Goal: Task Accomplishment & Management: Use online tool/utility

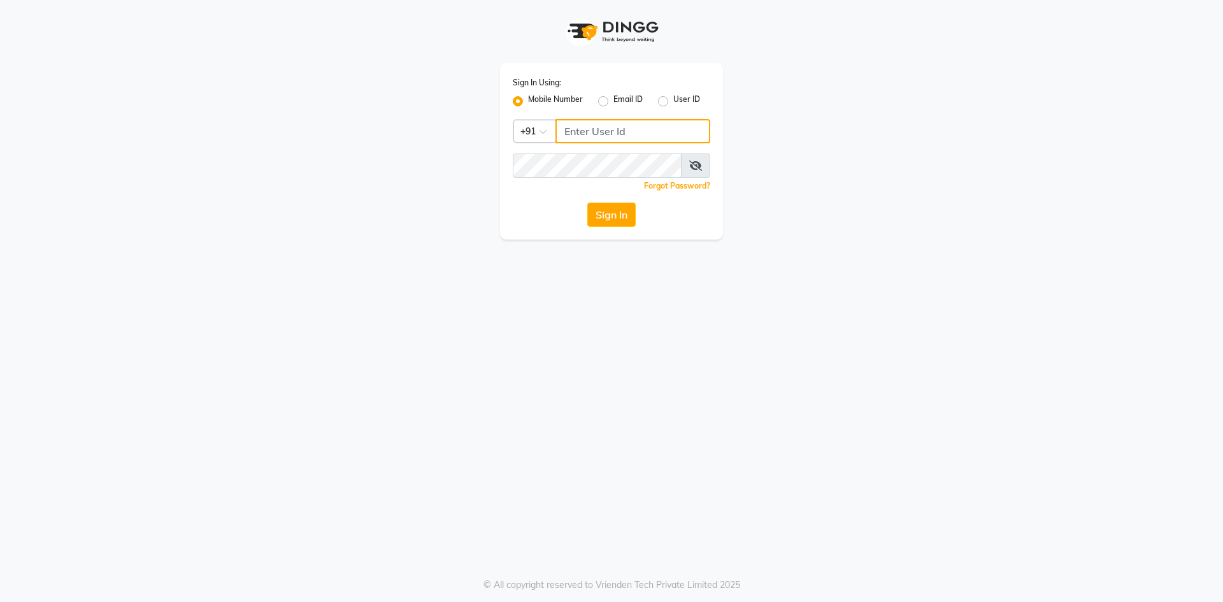
click at [600, 128] on input "Username" at bounding box center [633, 131] width 155 height 24
type input "8400013886"
click at [588, 203] on button "Sign In" at bounding box center [612, 215] width 48 height 24
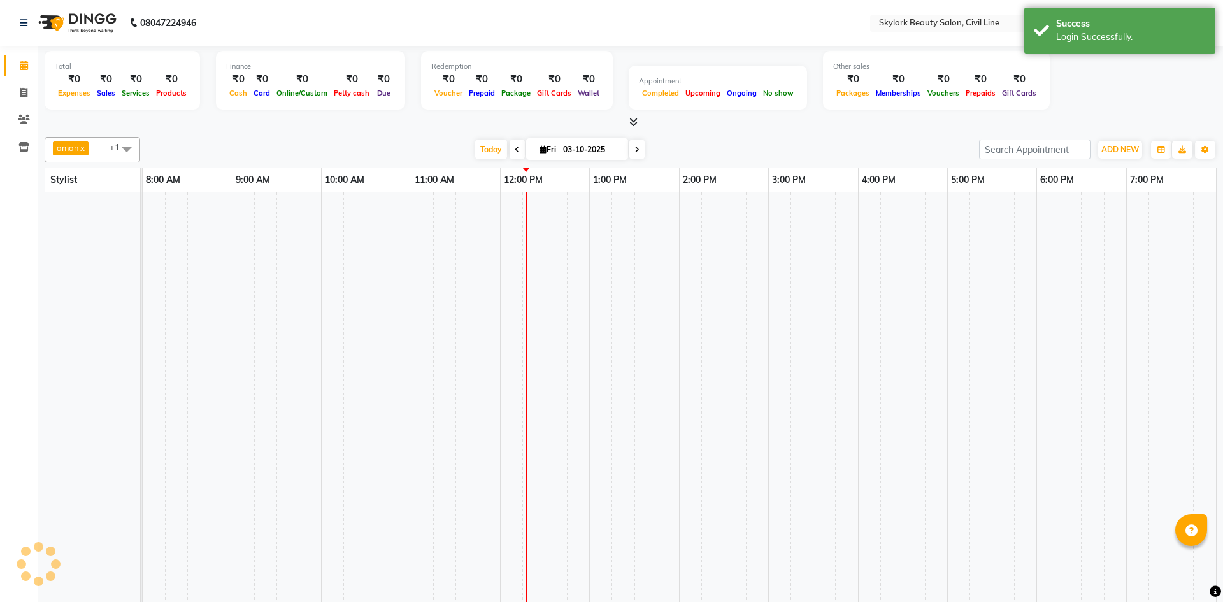
select select "en"
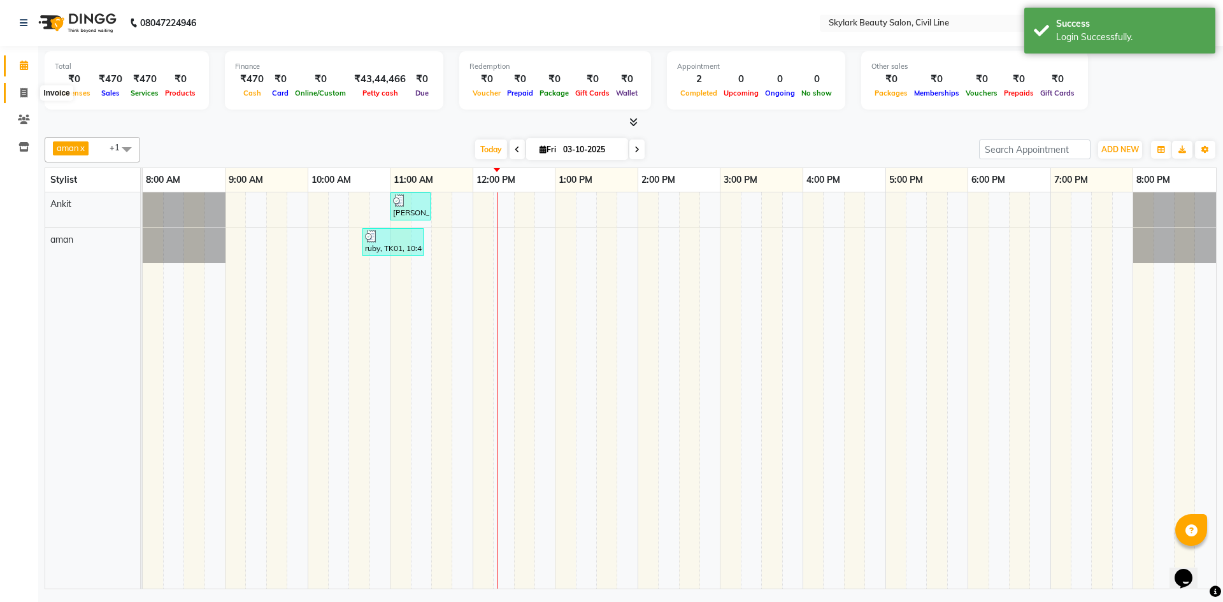
drag, startPoint x: 21, startPoint y: 93, endPoint x: 33, endPoint y: 96, distance: 12.5
click at [21, 93] on icon at bounding box center [23, 93] width 7 height 10
select select "4588"
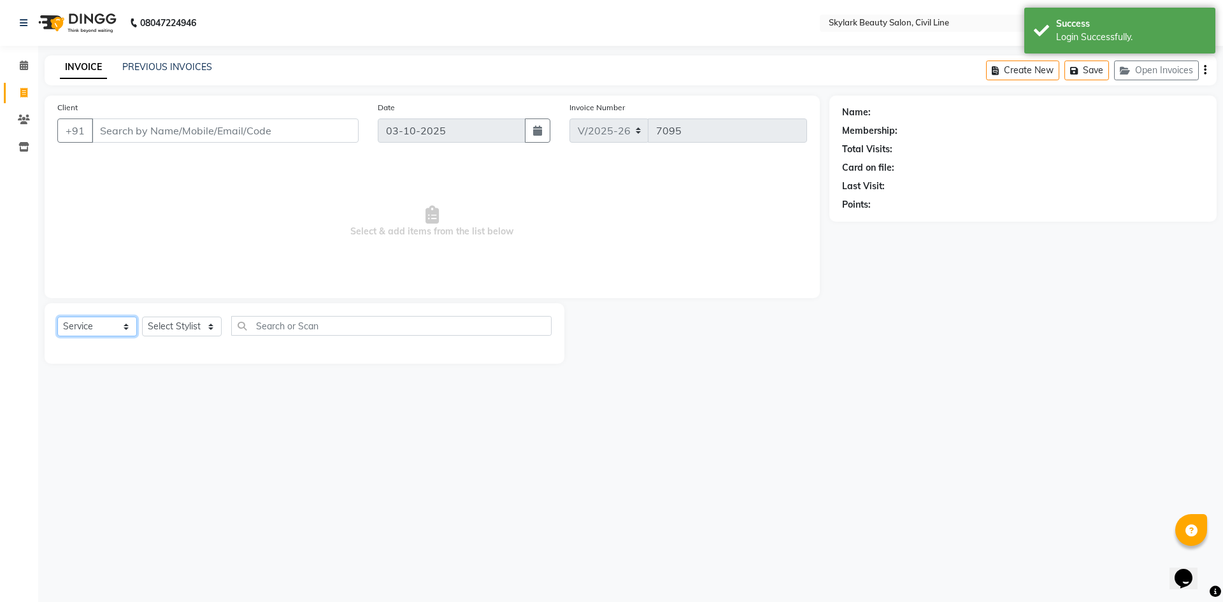
click at [128, 325] on select "Select Service Product Membership Package Voucher Prepaid Gift Card" at bounding box center [97, 327] width 80 height 20
click at [57, 317] on select "Select Service Product Membership Package Voucher Prepaid Gift Card" at bounding box center [97, 327] width 80 height 20
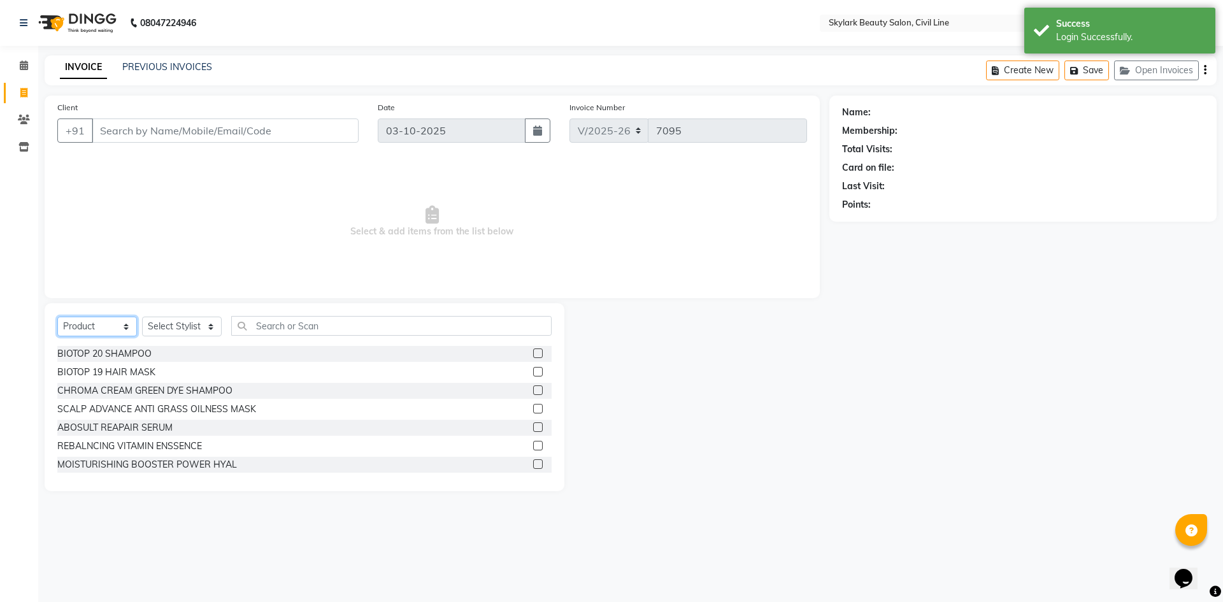
drag, startPoint x: 106, startPoint y: 321, endPoint x: 103, endPoint y: 334, distance: 13.1
click at [106, 321] on select "Select Service Product Membership Package Voucher Prepaid Gift Card" at bounding box center [97, 327] width 80 height 20
select select "V"
click at [57, 317] on select "Select Service Product Membership Package Voucher Prepaid Gift Card" at bounding box center [97, 327] width 80 height 20
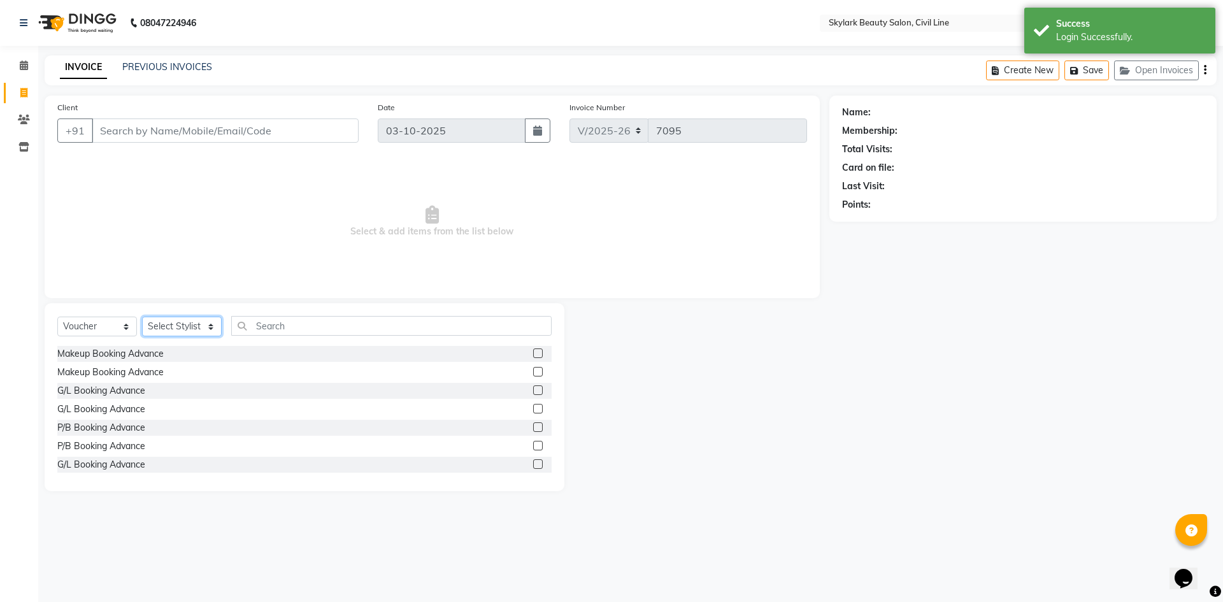
click at [182, 333] on select "Select Stylist [PERSON_NAME] [PERSON_NAME] [PERSON_NAME] WASU" at bounding box center [182, 327] width 80 height 20
select select "85071"
click at [142, 317] on select "Select Stylist [PERSON_NAME] [PERSON_NAME] [PERSON_NAME] WASU" at bounding box center [182, 327] width 80 height 20
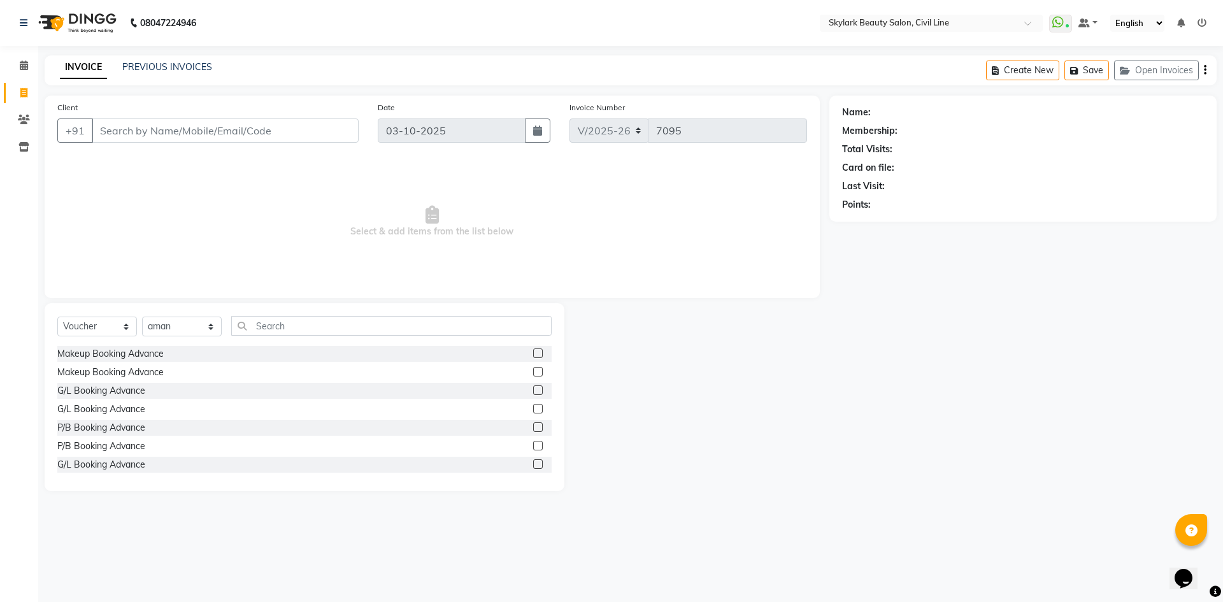
click at [234, 231] on span "Select & add items from the list below" at bounding box center [432, 221] width 750 height 127
click at [261, 135] on input "Client" at bounding box center [225, 131] width 267 height 24
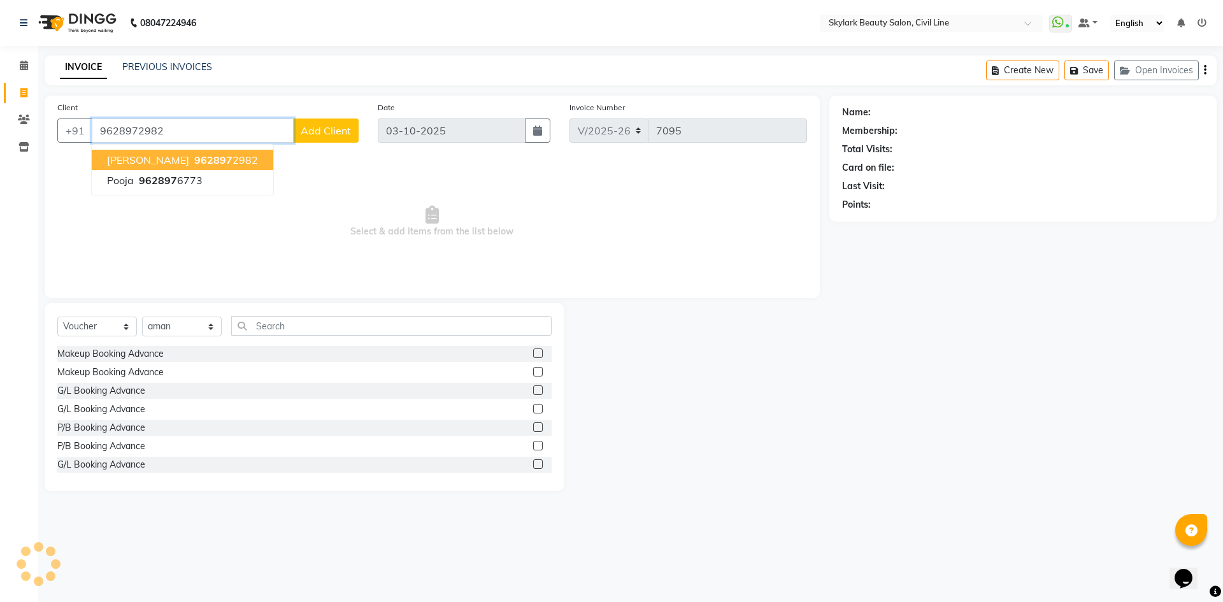
type input "9628972982"
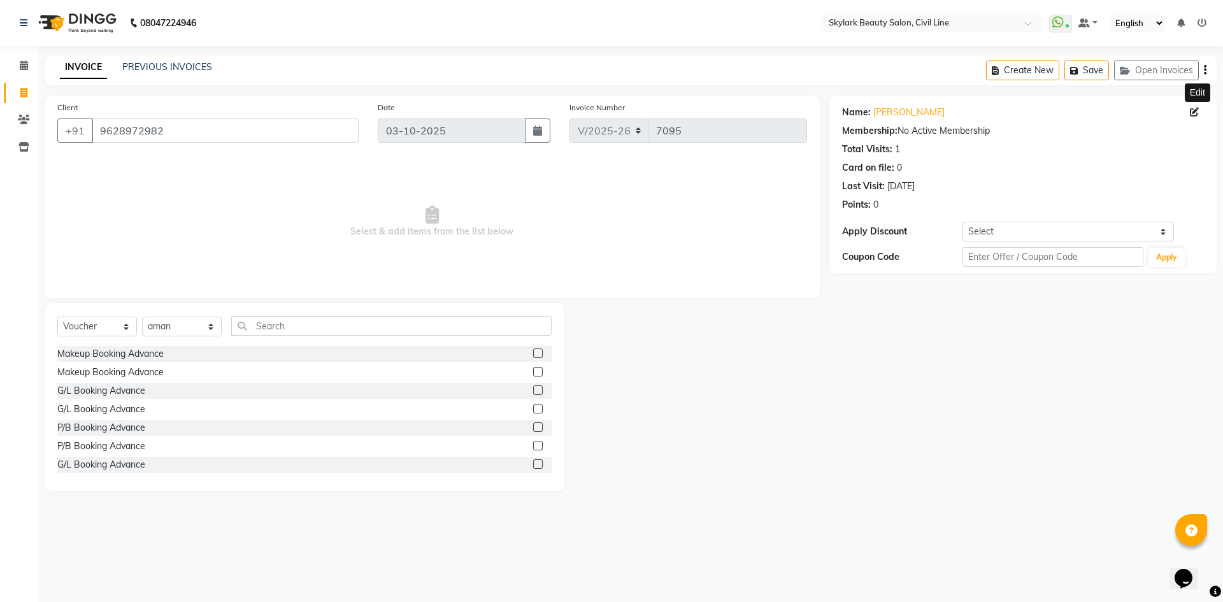
click at [1192, 110] on icon at bounding box center [1194, 112] width 9 height 9
select select "[DEMOGRAPHIC_DATA]"
select select
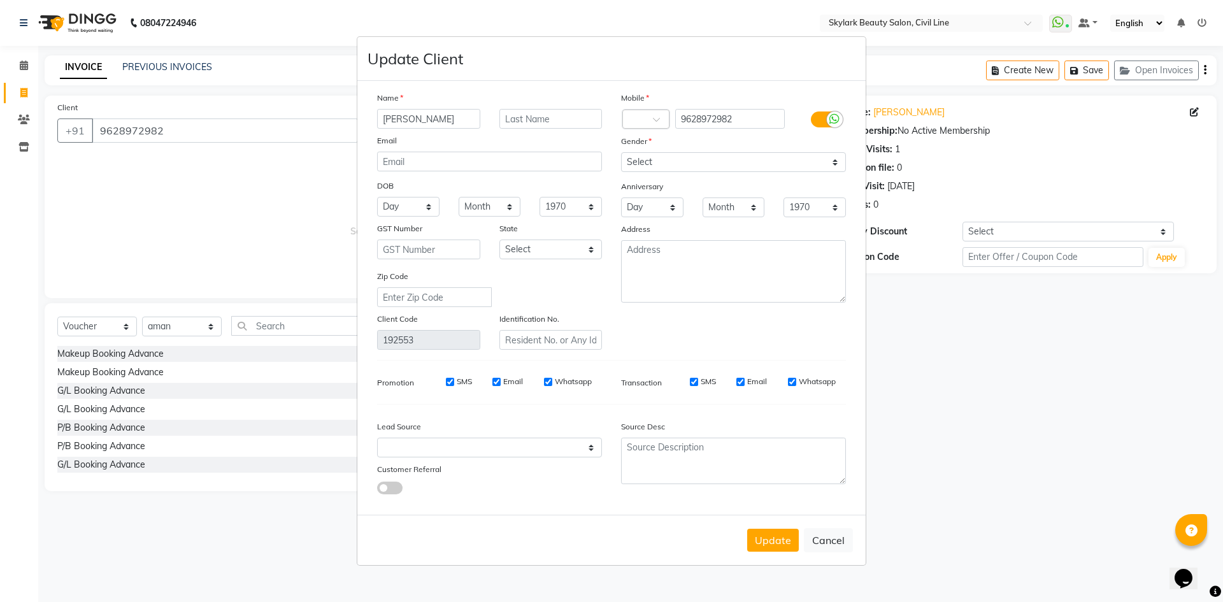
click at [459, 123] on input "[PERSON_NAME]" at bounding box center [428, 119] width 103 height 20
type input "[PERSON_NAME]"
click at [523, 117] on input "text" at bounding box center [551, 119] width 103 height 20
type input "[DATE]"
click at [565, 144] on div "Email" at bounding box center [490, 143] width 244 height 18
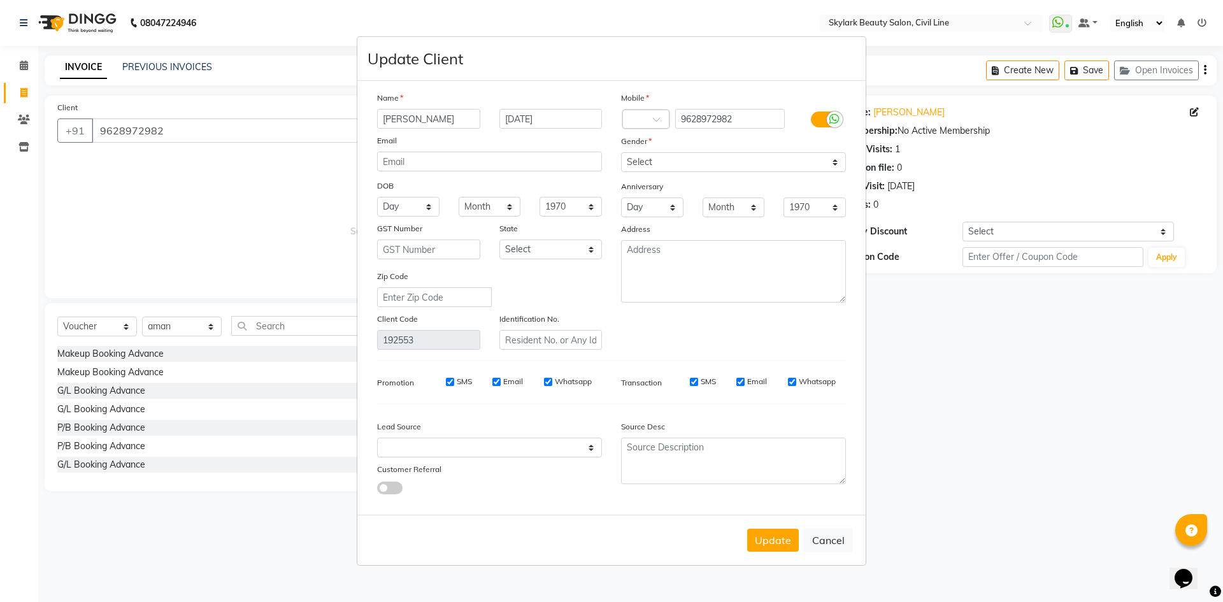
click at [775, 541] on button "Update" at bounding box center [773, 540] width 52 height 23
click at [959, 432] on ngb-modal-window "Update Client Name [PERSON_NAME] [DEMOGRAPHIC_DATA] Email DOB Day 01 02 03 04 0…" at bounding box center [611, 301] width 1223 height 602
click at [784, 530] on div "Update Cancel" at bounding box center [611, 540] width 509 height 50
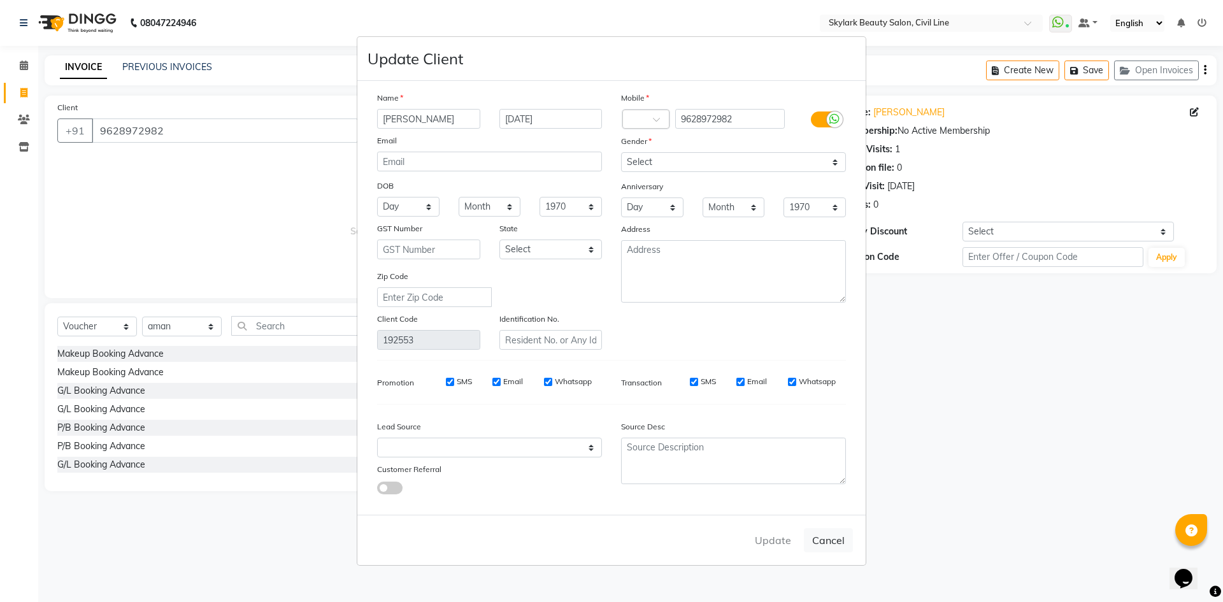
click at [1051, 417] on ngb-modal-window "Update Client Name [PERSON_NAME] [DEMOGRAPHIC_DATA] Email DOB Day 01 02 03 04 0…" at bounding box center [611, 301] width 1223 height 602
click at [340, 254] on ngb-modal-window "Update Client Name [PERSON_NAME] [DEMOGRAPHIC_DATA] Email DOB Day 01 02 03 04 0…" at bounding box center [611, 301] width 1223 height 602
click at [979, 438] on ngb-modal-window "Update Client Name [PERSON_NAME] [DEMOGRAPHIC_DATA] Email DOB Day 01 02 03 04 0…" at bounding box center [611, 301] width 1223 height 602
click at [926, 370] on ngb-modal-window "Update Client Name [PERSON_NAME] [DEMOGRAPHIC_DATA] Email DOB Day 01 02 03 04 0…" at bounding box center [611, 301] width 1223 height 602
click at [836, 537] on button "Cancel" at bounding box center [828, 540] width 49 height 24
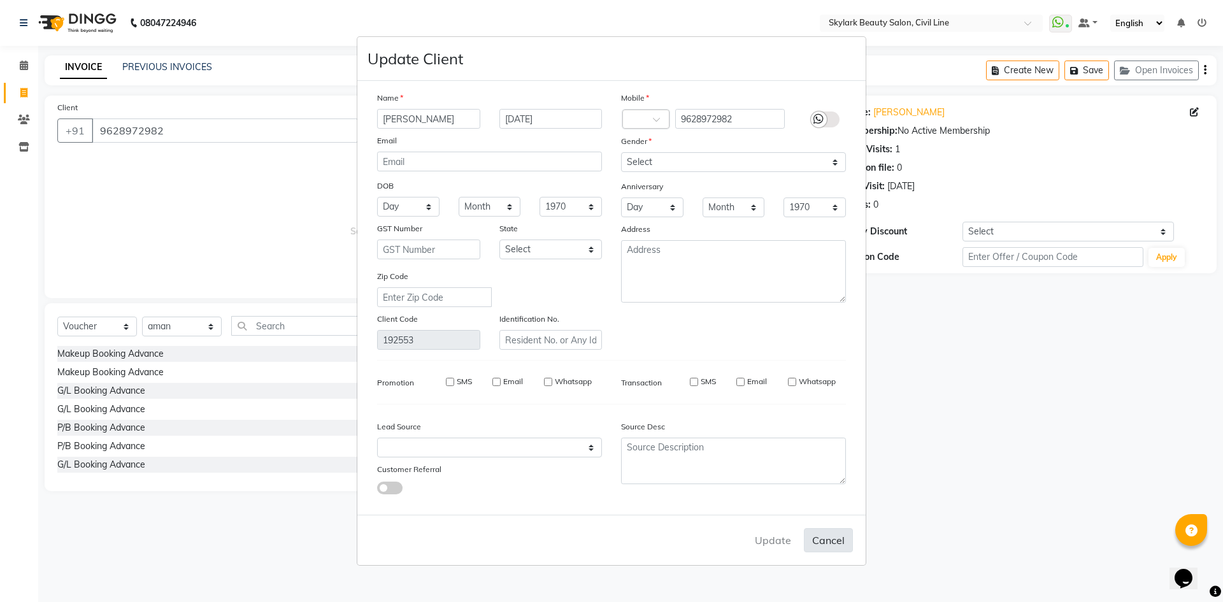
select select
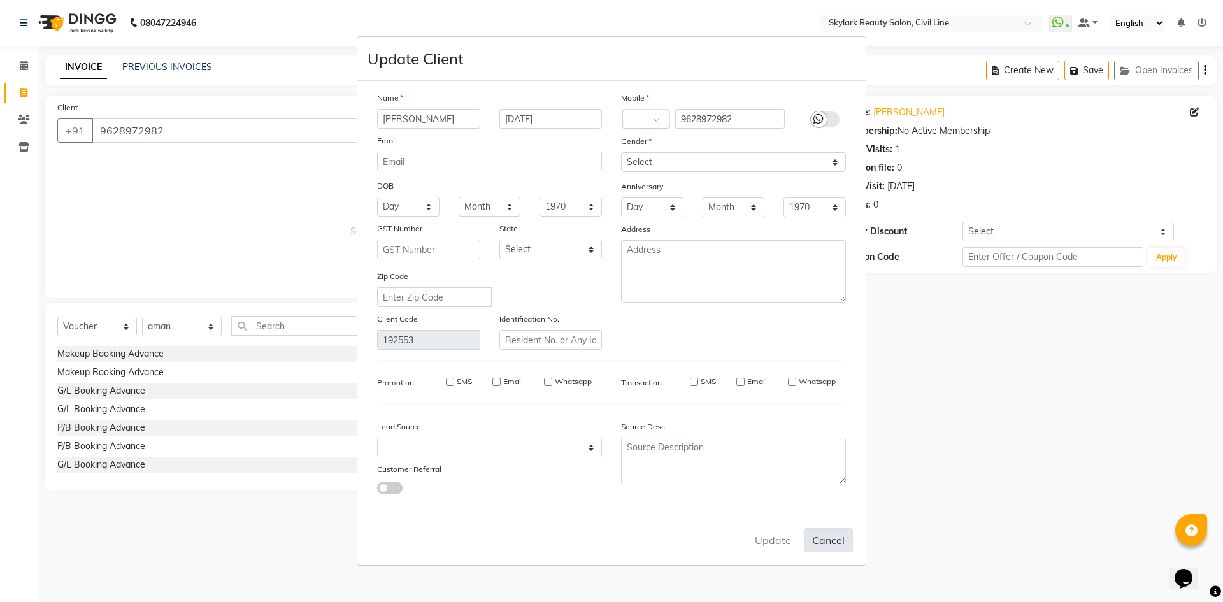
select select
checkbox input "false"
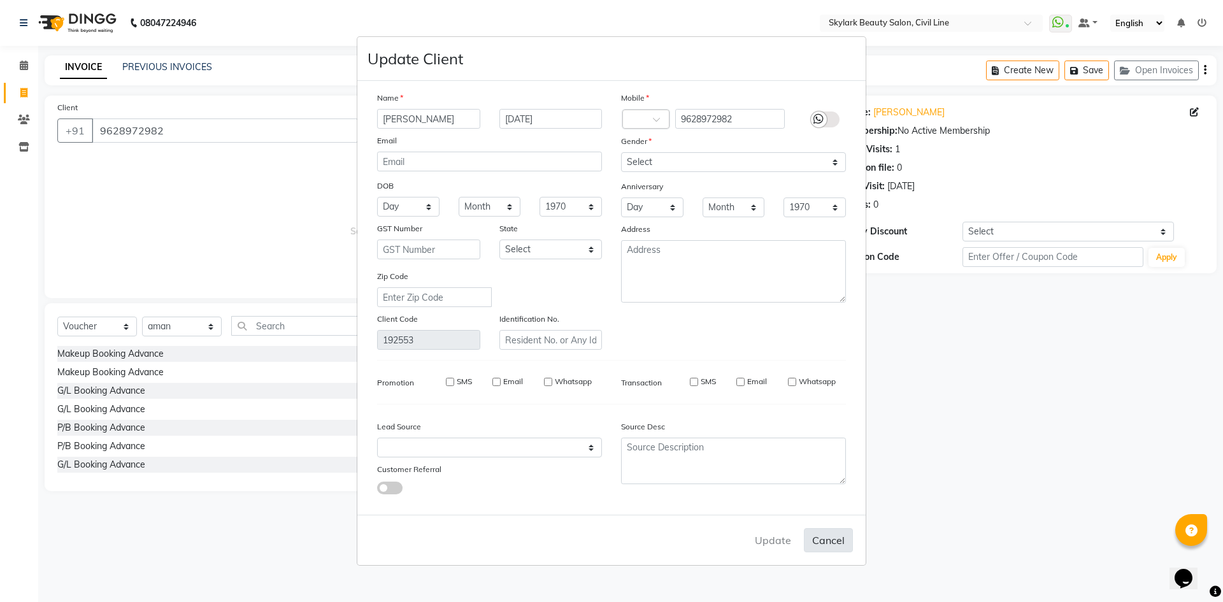
checkbox input "false"
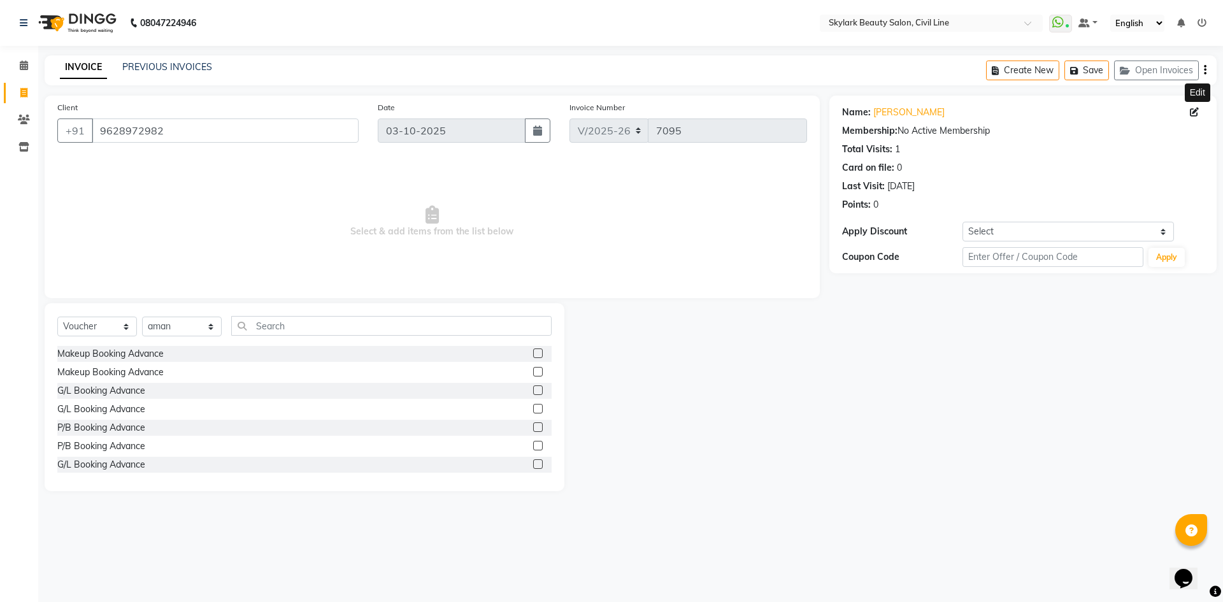
click at [1194, 110] on icon at bounding box center [1194, 112] width 9 height 9
select select "[DEMOGRAPHIC_DATA]"
select select
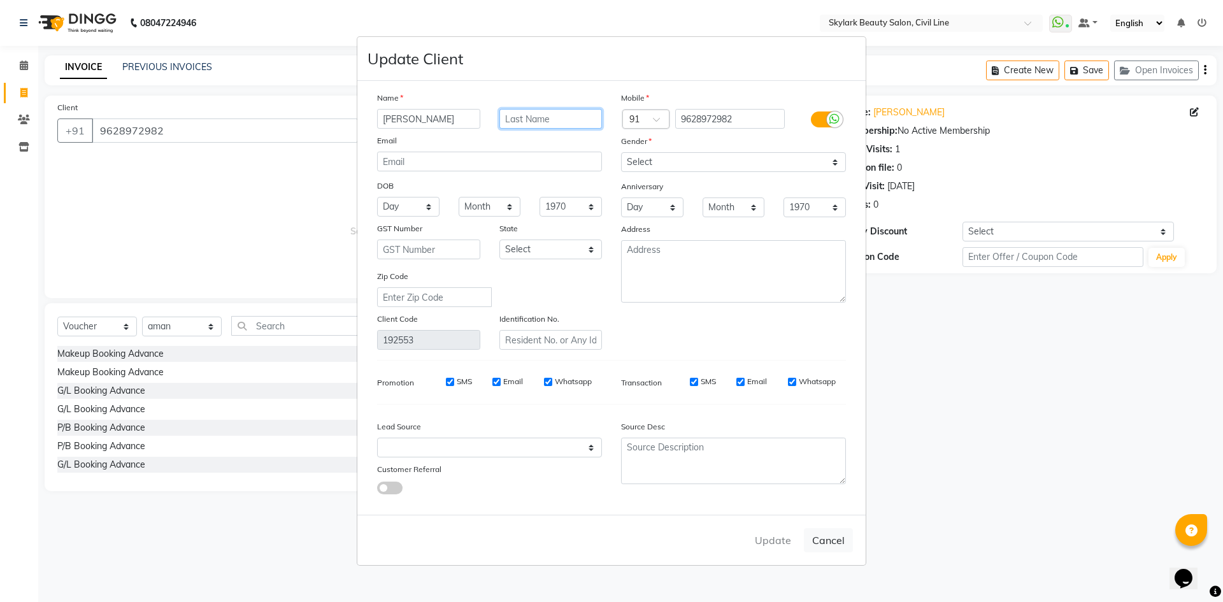
click at [551, 118] on input "text" at bounding box center [551, 119] width 103 height 20
click at [445, 120] on input "[PERSON_NAME]" at bounding box center [428, 119] width 103 height 20
type input "s"
type input "[PERSON_NAME]"
type input "[DATE]"
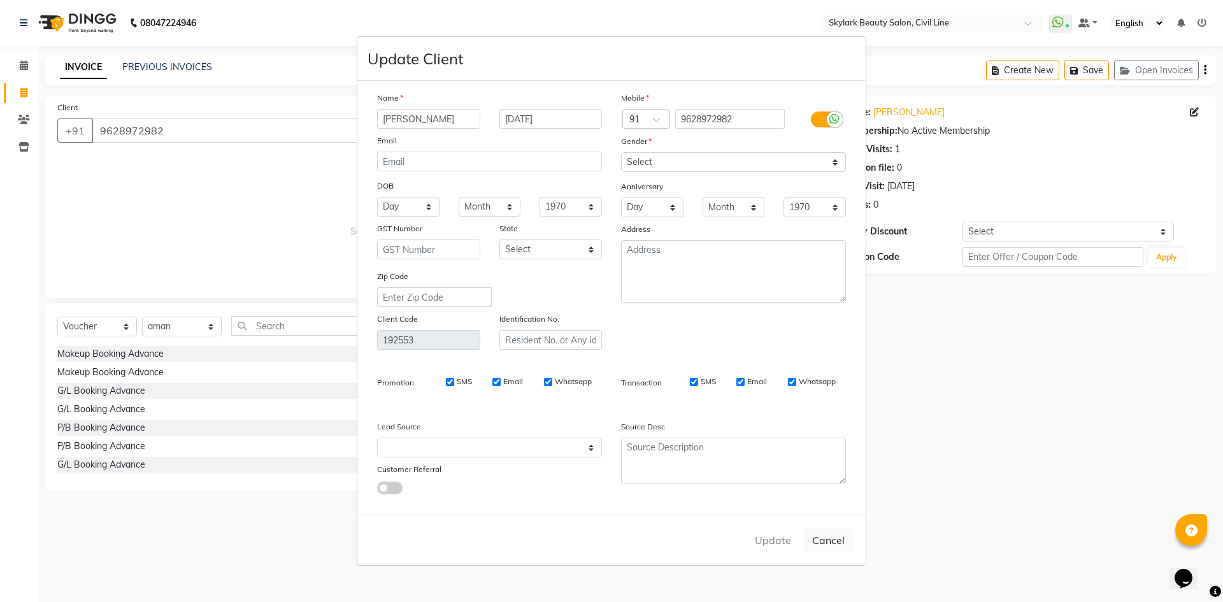
click at [538, 131] on div "Name [PERSON_NAME] [DEMOGRAPHIC_DATA] Email DOB Day 01 02 03 04 05 06 07 08 09 …" at bounding box center [490, 220] width 244 height 259
click at [725, 170] on select "Select [DEMOGRAPHIC_DATA] [DEMOGRAPHIC_DATA] Other Prefer Not To Say" at bounding box center [733, 162] width 225 height 20
click at [621, 152] on select "Select [DEMOGRAPHIC_DATA] [DEMOGRAPHIC_DATA] Other Prefer Not To Say" at bounding box center [733, 162] width 225 height 20
click at [970, 391] on ngb-modal-window "Update Client Name [PERSON_NAME] [DEMOGRAPHIC_DATA] Email DOB Day 01 02 03 04 0…" at bounding box center [611, 301] width 1223 height 602
click at [917, 523] on ngb-modal-window "Update Client Name [PERSON_NAME] [DEMOGRAPHIC_DATA] Email DOB Day 01 02 03 04 0…" at bounding box center [611, 301] width 1223 height 602
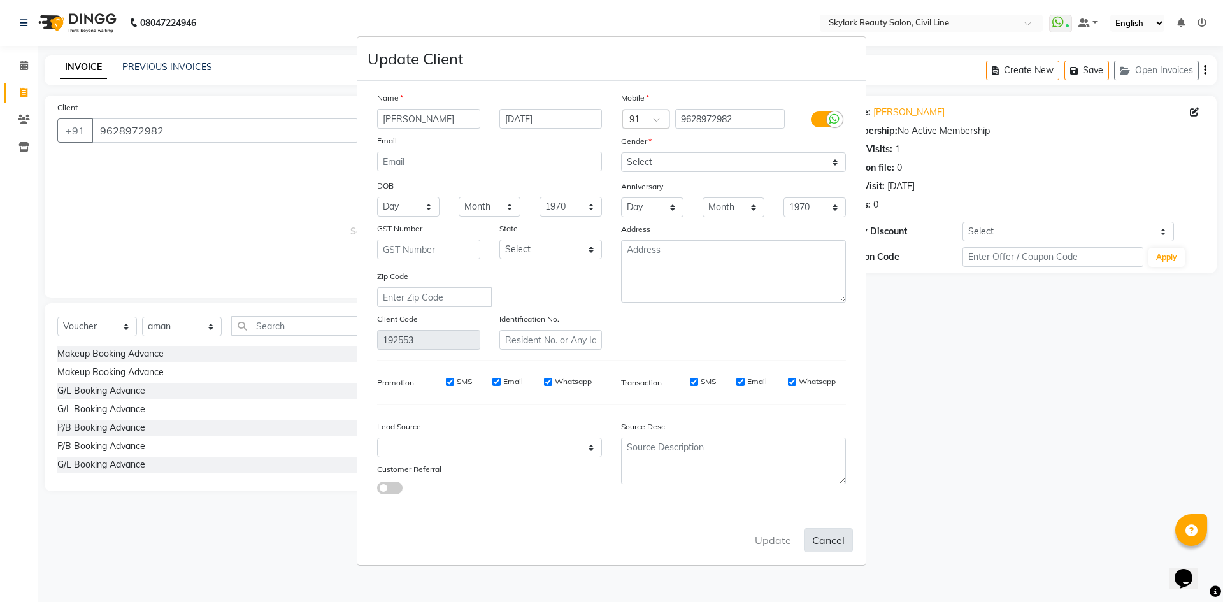
click at [823, 544] on button "Cancel" at bounding box center [828, 540] width 49 height 24
select select
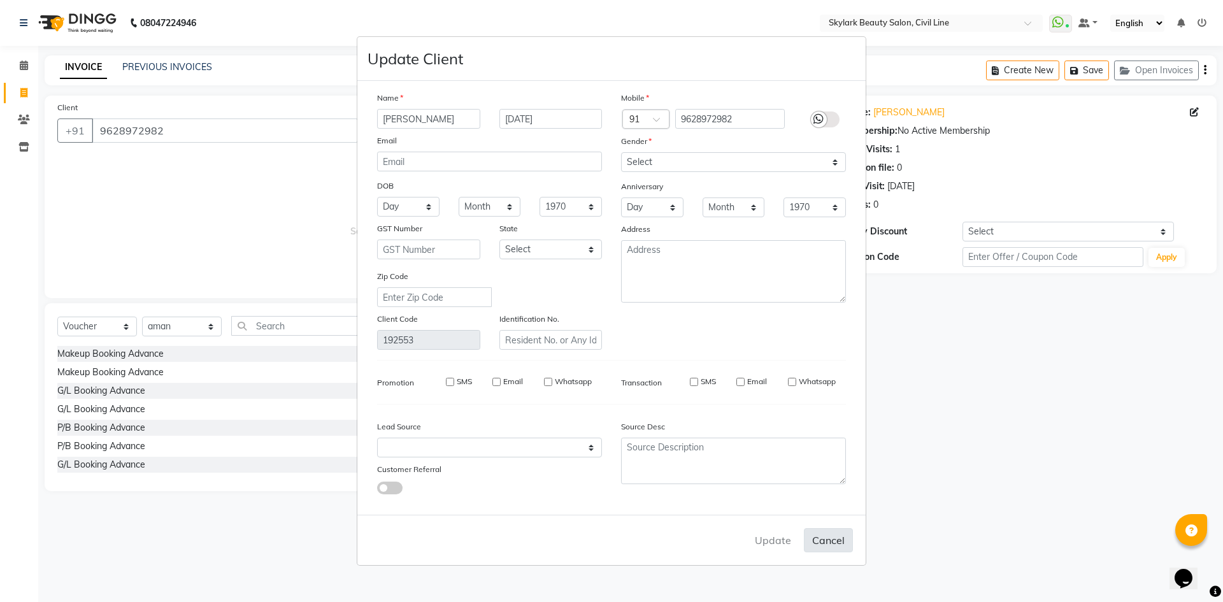
select select
checkbox input "false"
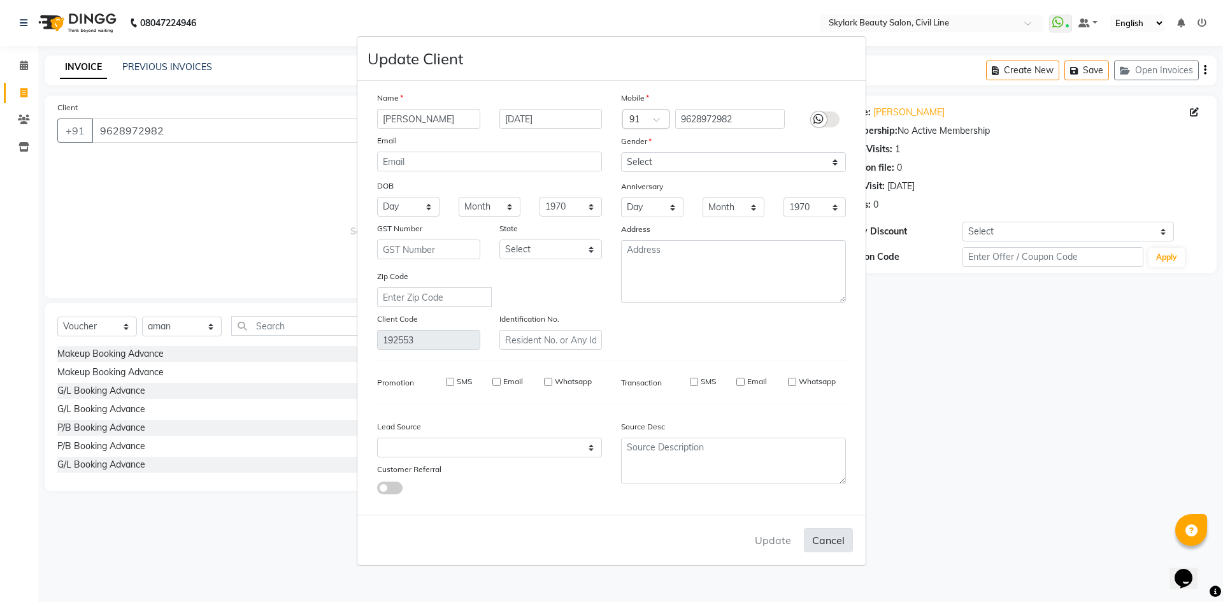
checkbox input "false"
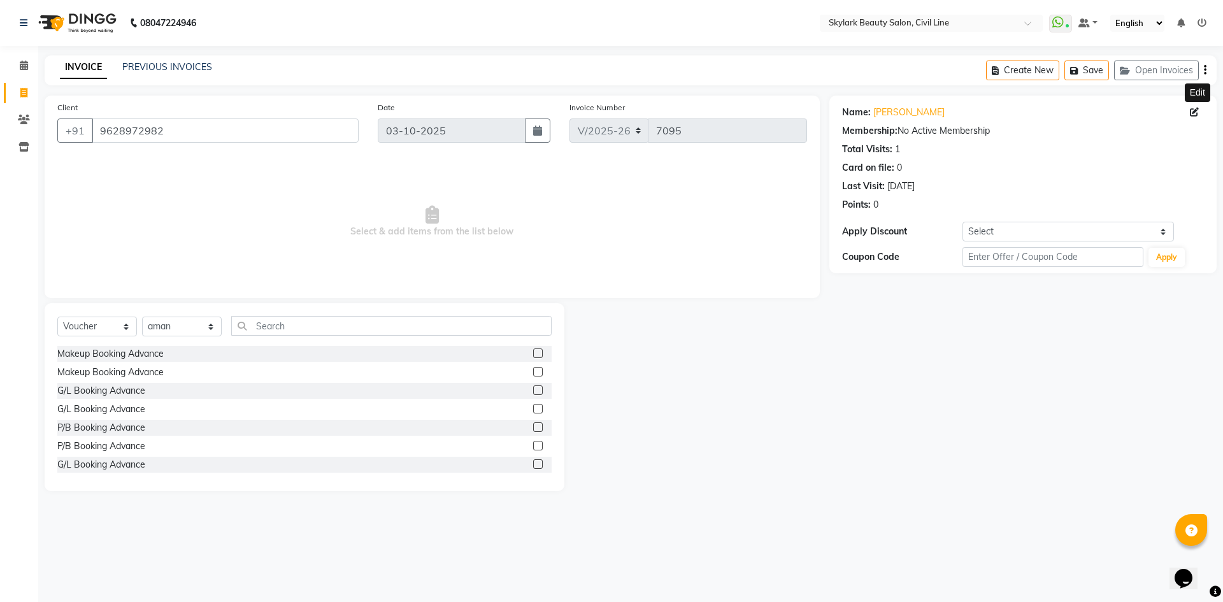
click at [823, 543] on div "08047224946 Select Location × Skylark Beauty Salon, Civil Line WhatsApp Status …" at bounding box center [611, 301] width 1223 height 602
click at [327, 324] on input "text" at bounding box center [391, 326] width 321 height 20
click at [533, 368] on label at bounding box center [538, 372] width 10 height 10
click at [533, 368] on input "checkbox" at bounding box center [537, 372] width 8 height 8
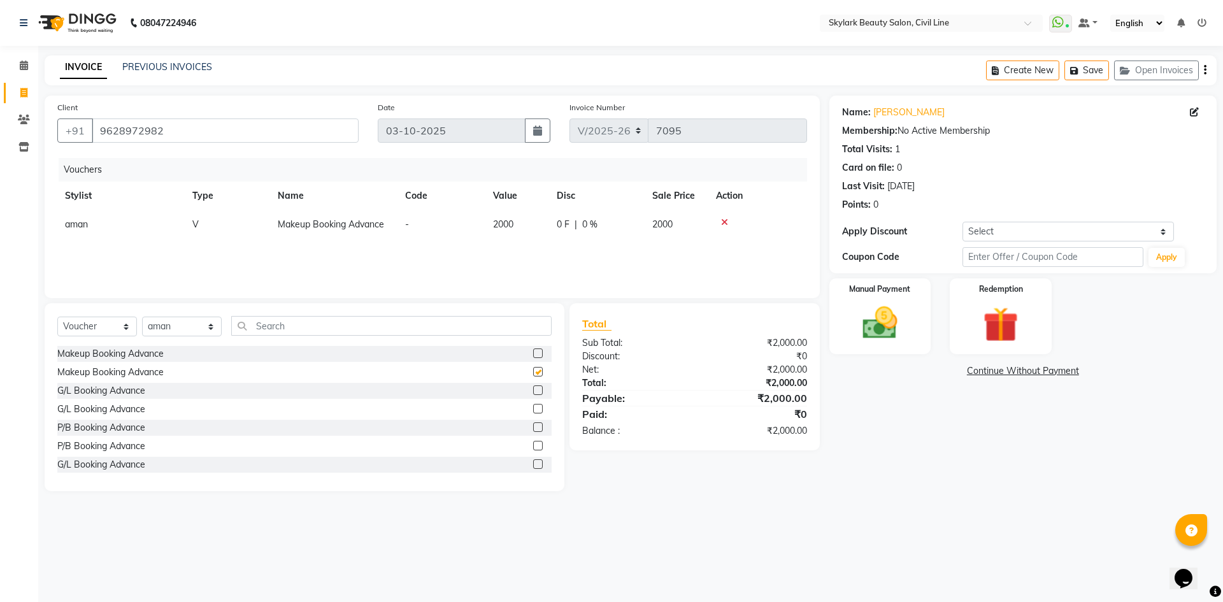
checkbox input "false"
click at [893, 322] on img at bounding box center [880, 323] width 59 height 42
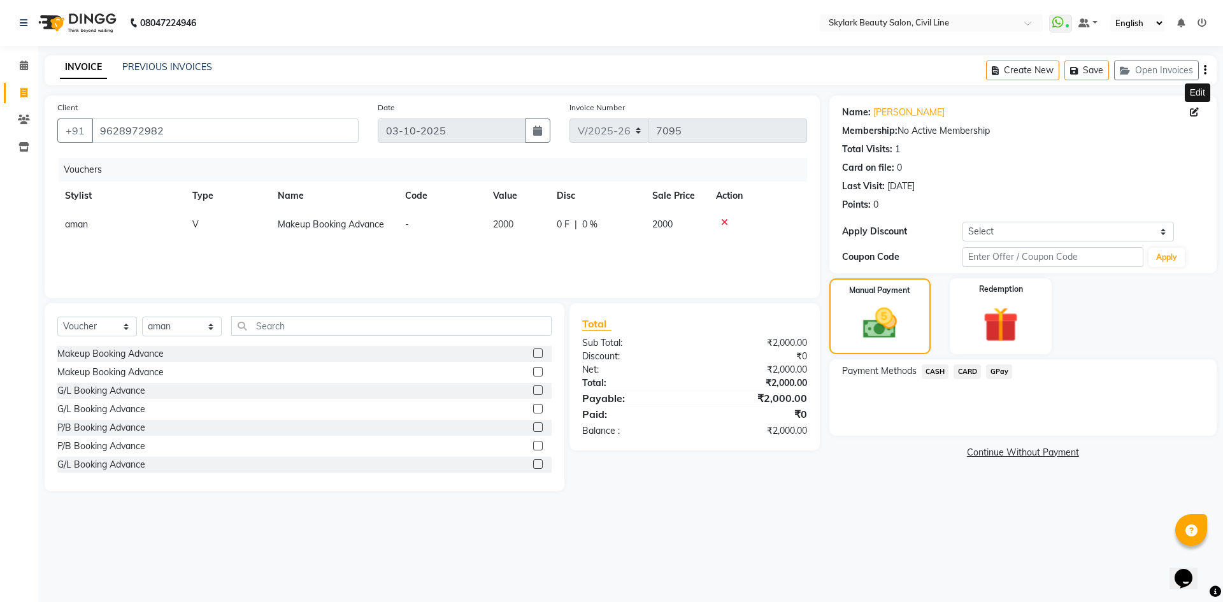
click at [1197, 117] on span at bounding box center [1197, 112] width 14 height 13
click at [1195, 110] on icon at bounding box center [1194, 112] width 9 height 9
select select "[DEMOGRAPHIC_DATA]"
select select
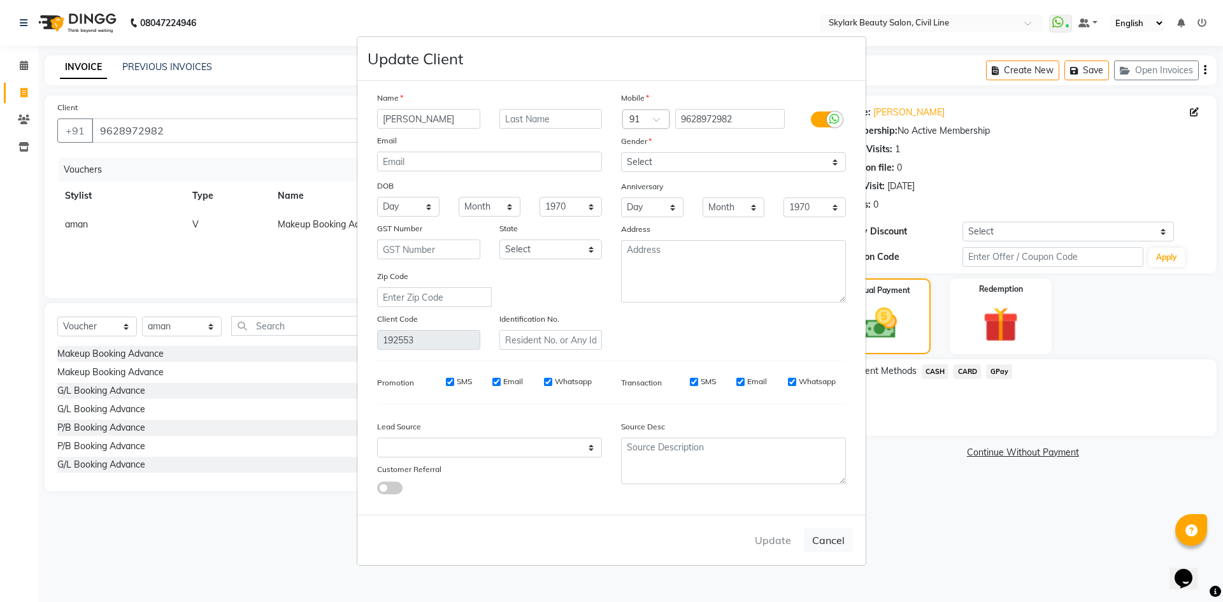
click at [955, 519] on ngb-modal-window "Update Client Name [PERSON_NAME] Email DOB Day 01 02 03 04 05 06 07 08 09 10 11…" at bounding box center [611, 301] width 1223 height 602
click at [986, 459] on ngb-modal-window "Update Client Name [PERSON_NAME] Email DOB Day 01 02 03 04 05 06 07 08 09 10 11…" at bounding box center [611, 301] width 1223 height 602
click at [847, 546] on button "Cancel" at bounding box center [828, 540] width 49 height 24
select select
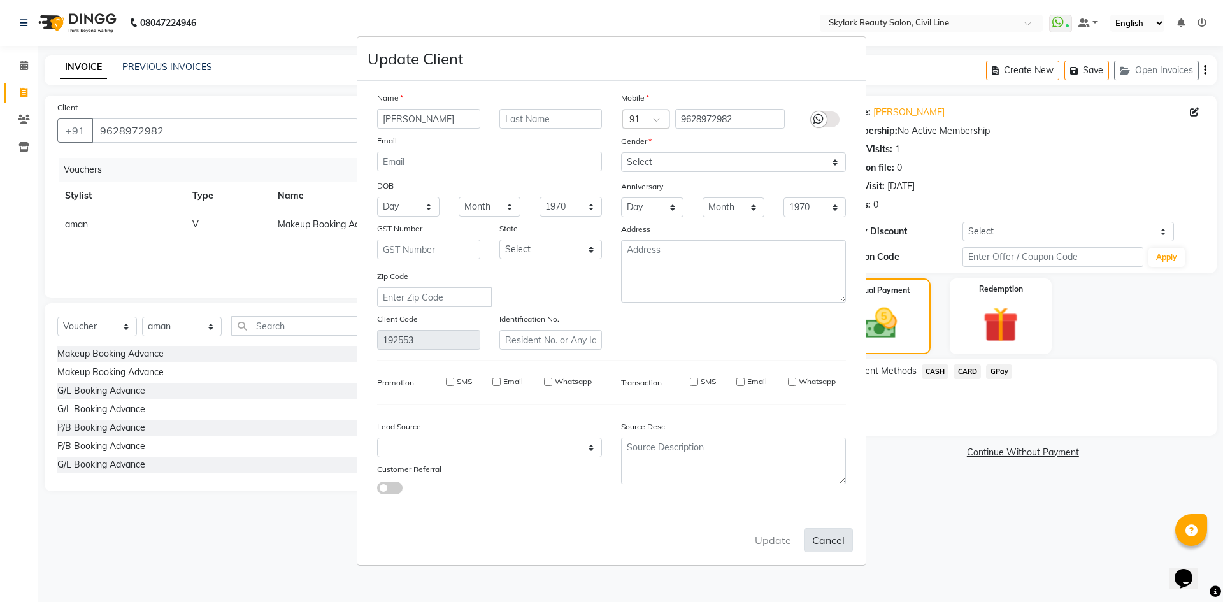
select select
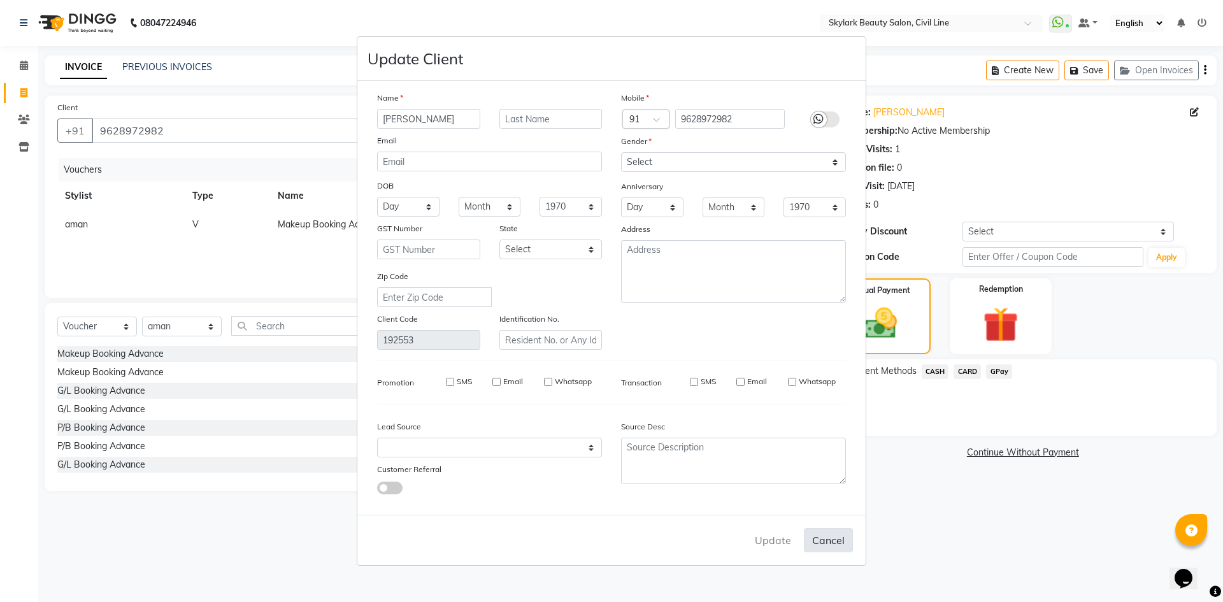
checkbox input "false"
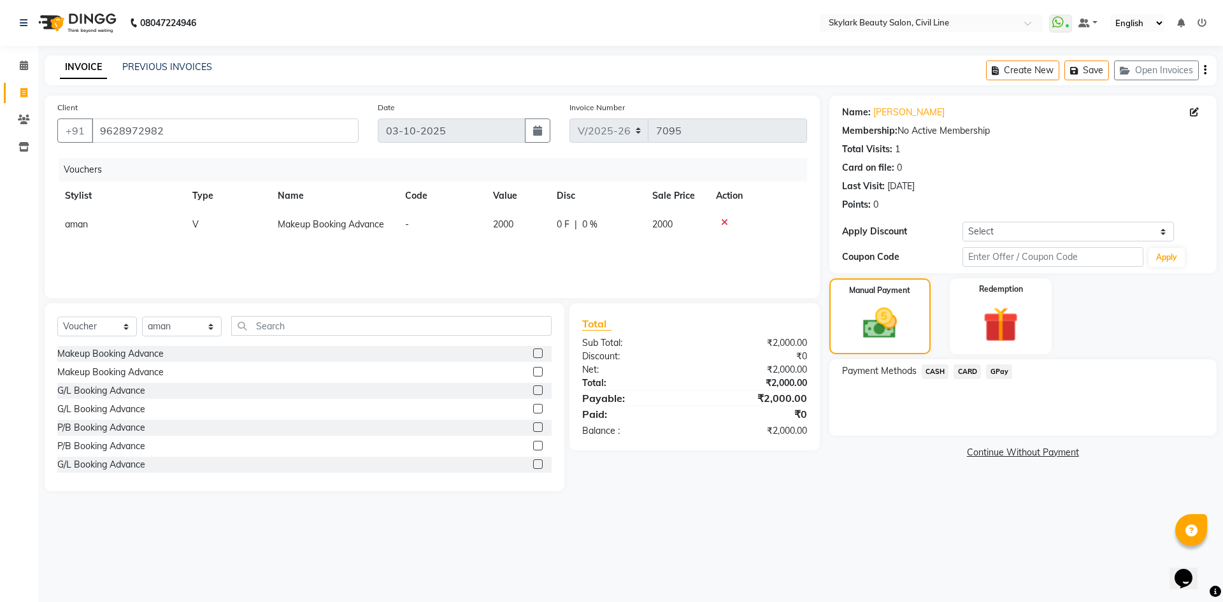
click at [1000, 373] on span "GPay" at bounding box center [999, 371] width 26 height 15
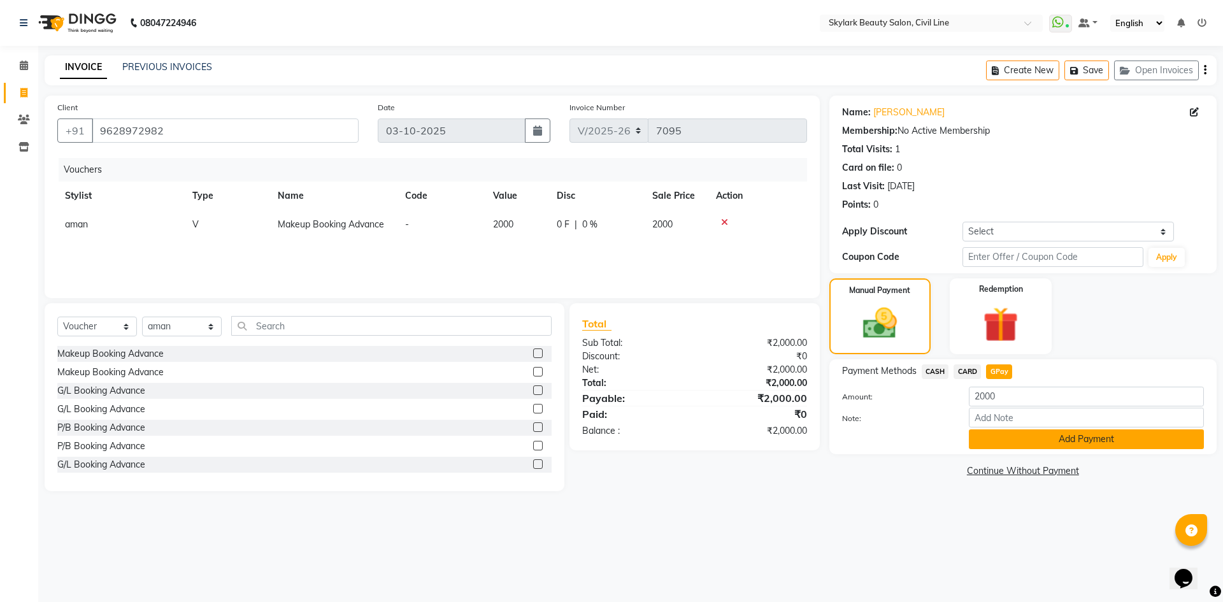
click at [1030, 445] on button "Add Payment" at bounding box center [1086, 439] width 235 height 20
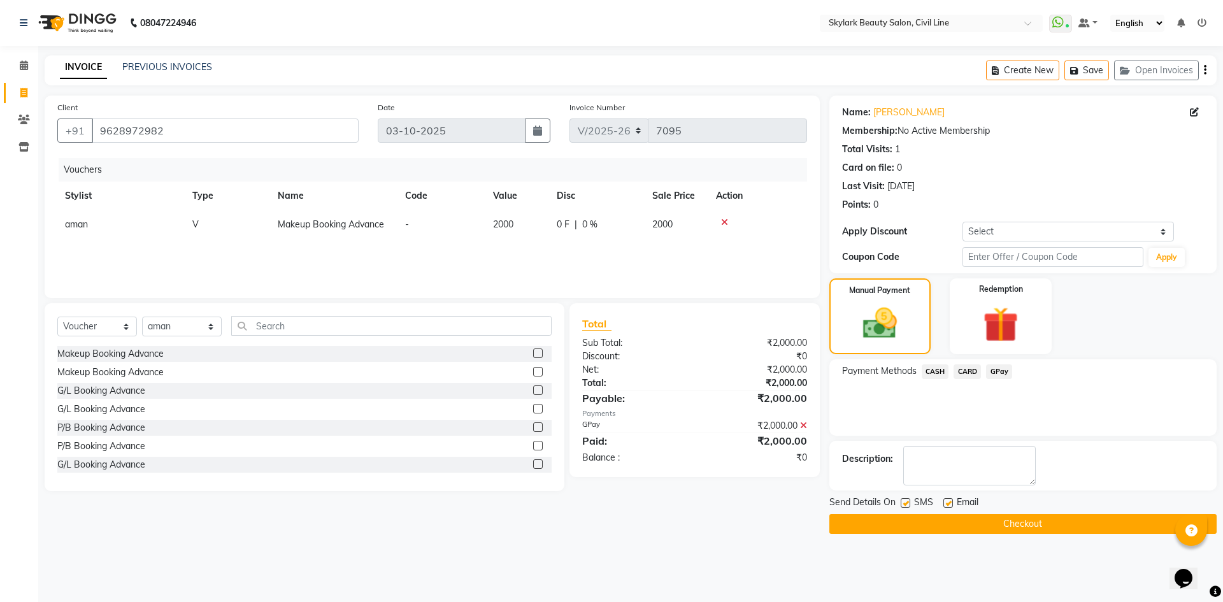
click at [1002, 528] on button "Checkout" at bounding box center [1023, 524] width 387 height 20
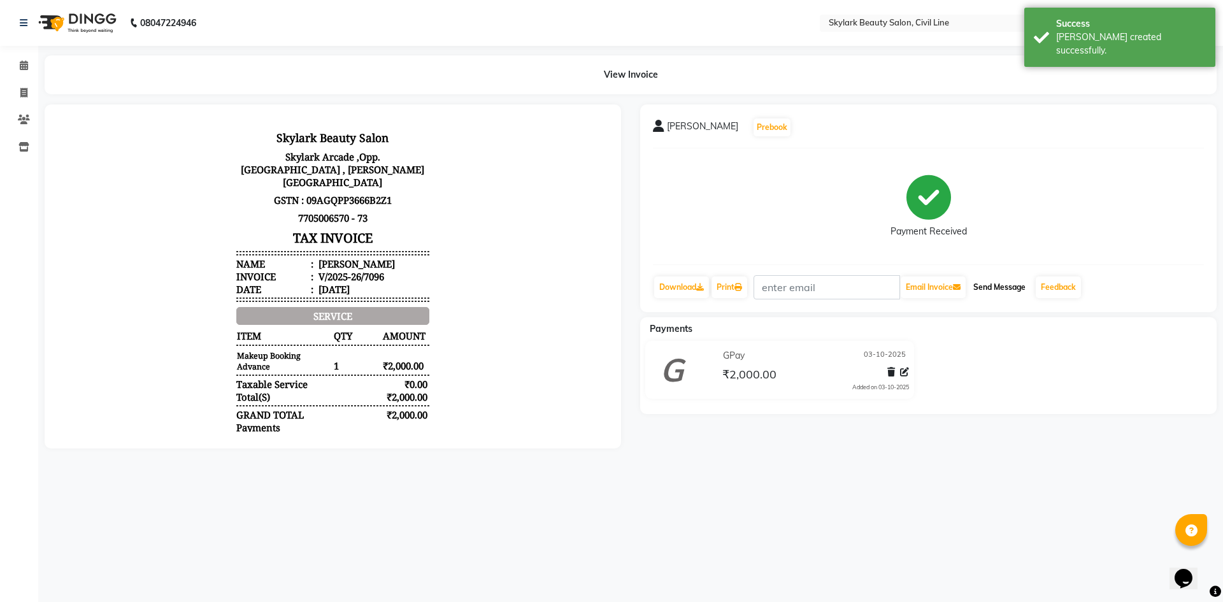
click at [1006, 289] on button "Send Message" at bounding box center [1000, 288] width 62 height 22
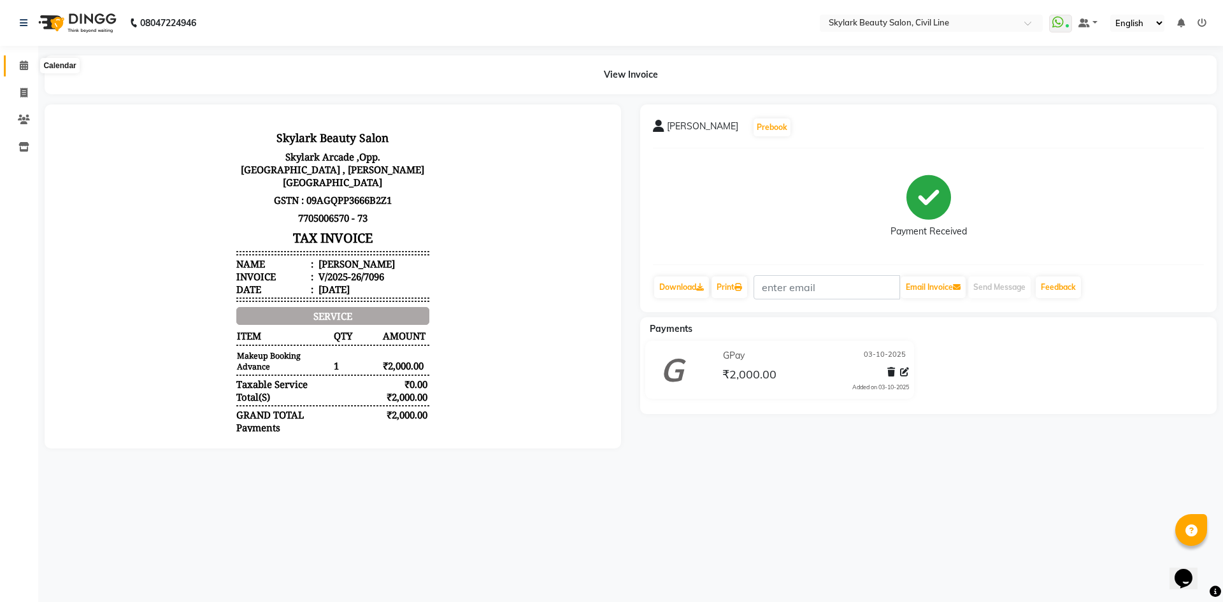
click at [24, 69] on icon at bounding box center [24, 66] width 8 height 10
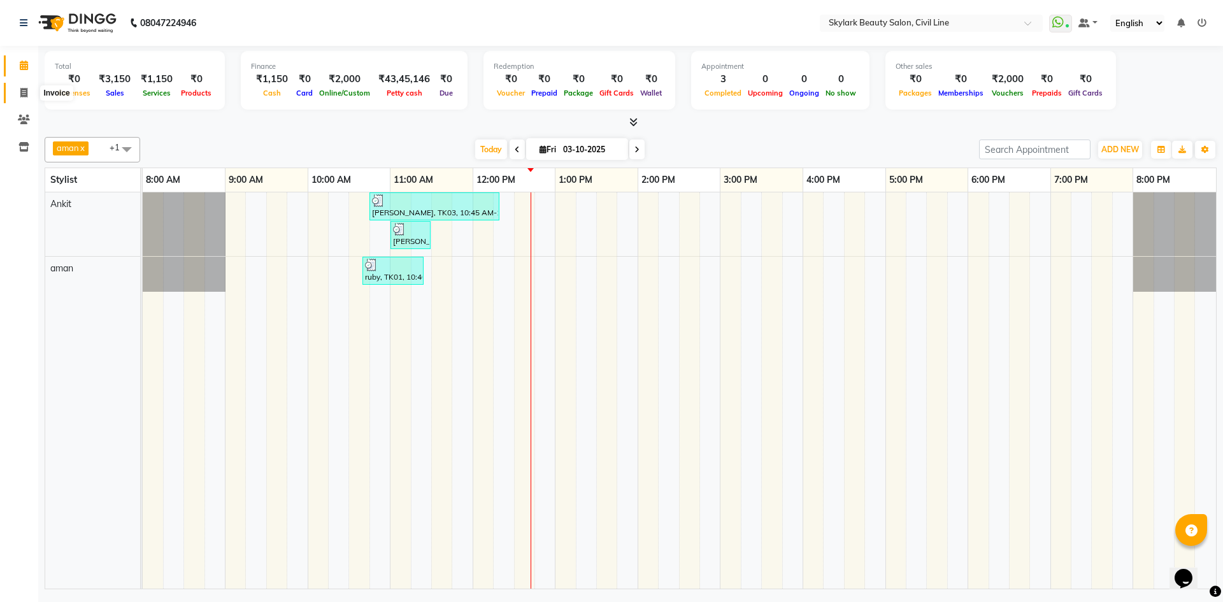
click at [22, 99] on span at bounding box center [24, 93] width 22 height 15
select select "service"
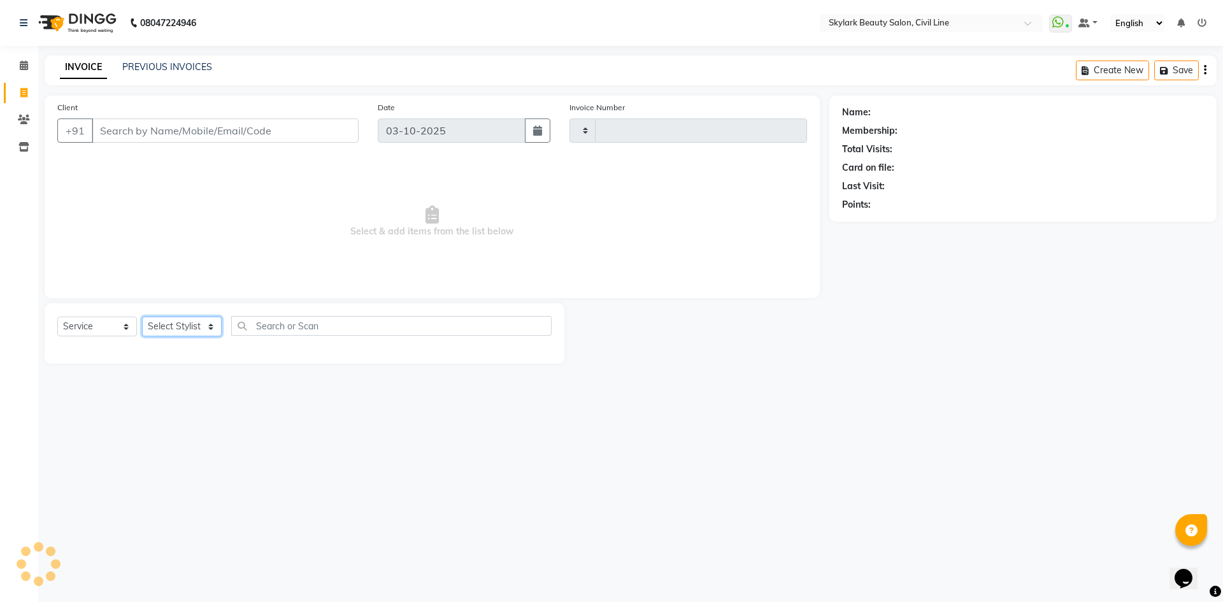
click at [150, 324] on select "Select Stylist" at bounding box center [182, 327] width 80 height 20
type input "7099"
select select "4588"
drag, startPoint x: 212, startPoint y: 394, endPoint x: 199, endPoint y: 374, distance: 23.2
click at [206, 386] on div "08047224946 Select Location × Skylark Beauty Salon, Civil Line WhatsApp Status …" at bounding box center [611, 301] width 1223 height 602
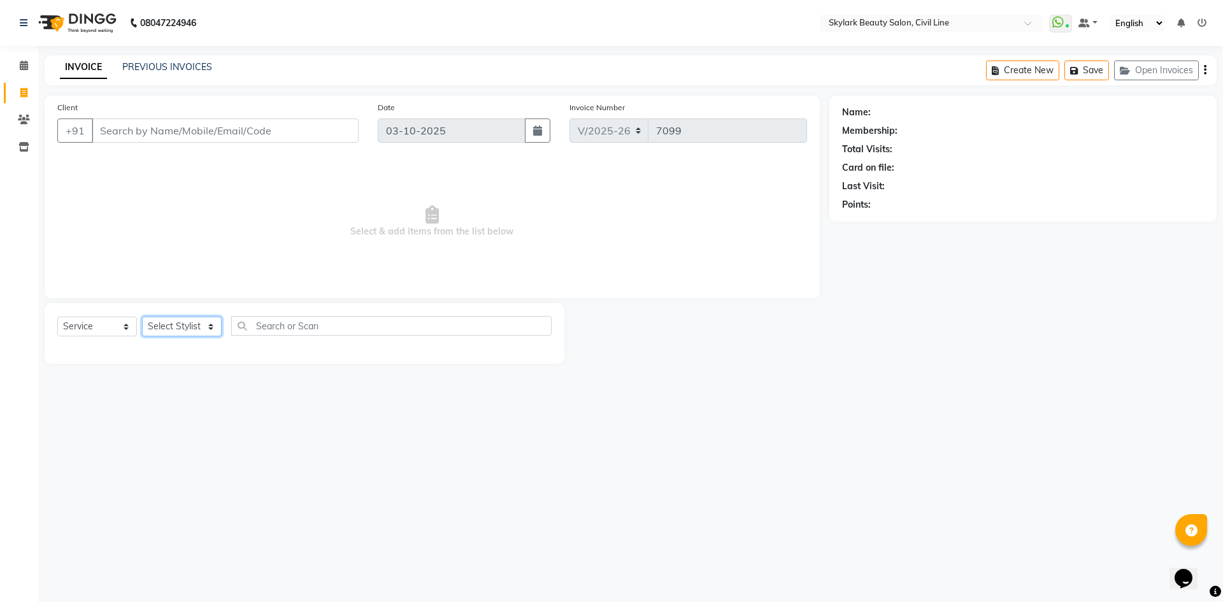
click at [190, 328] on select "Select Stylist" at bounding box center [182, 327] width 80 height 20
select select "85071"
click at [142, 317] on select "Select Stylist [PERSON_NAME] [PERSON_NAME] [PERSON_NAME] WASU" at bounding box center [182, 327] width 80 height 20
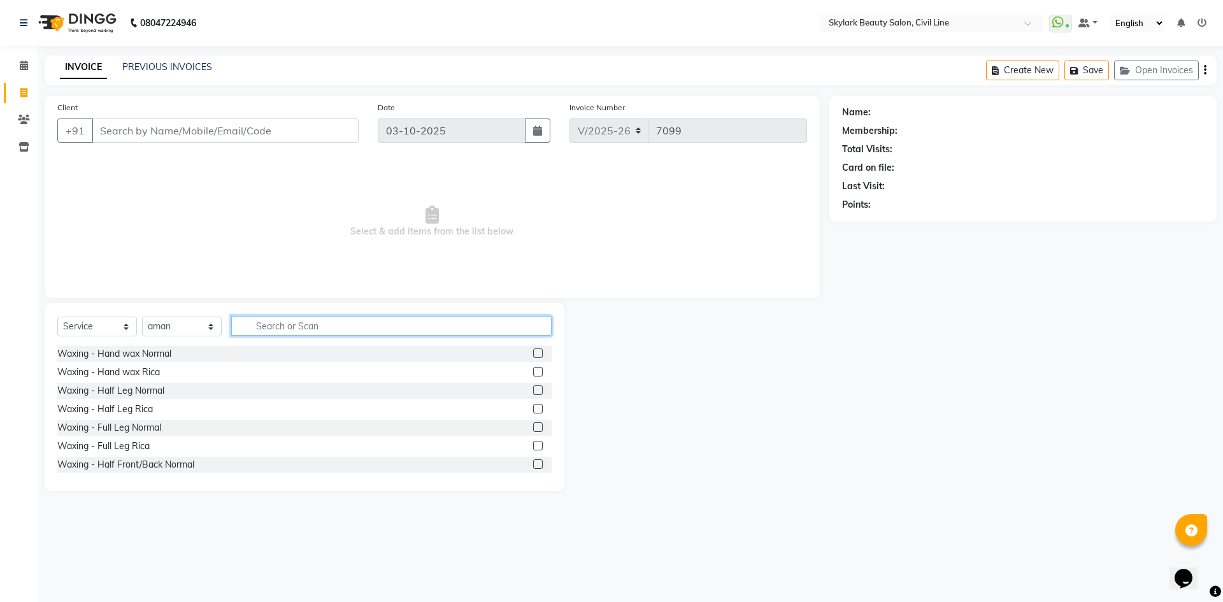
click at [264, 331] on input "text" at bounding box center [391, 326] width 321 height 20
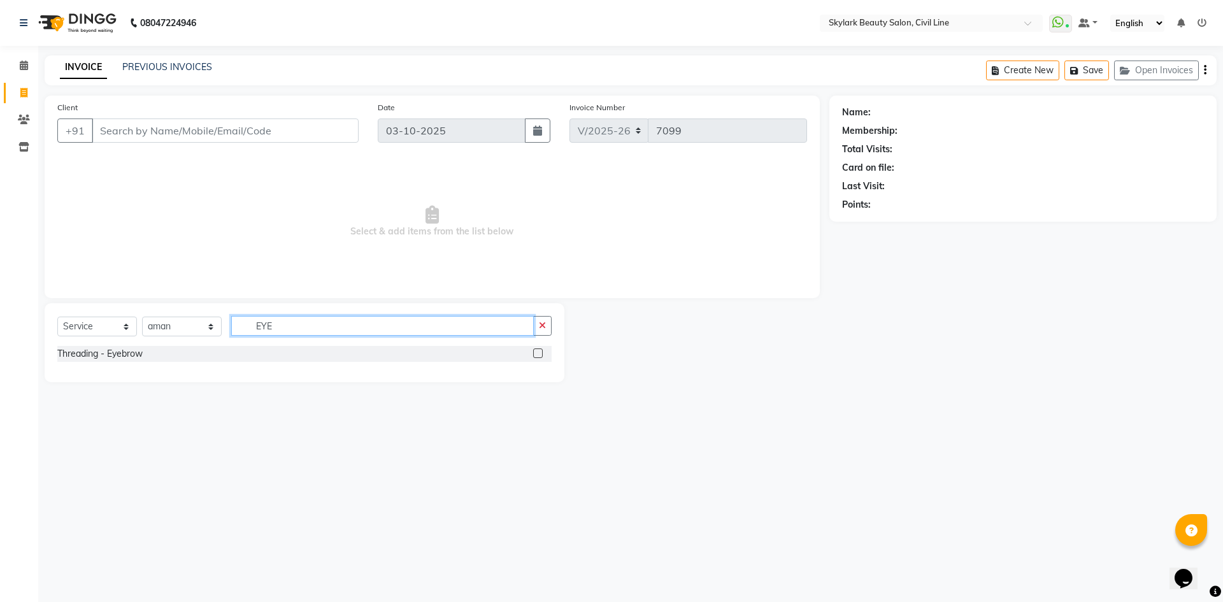
type input "EYE"
drag, startPoint x: 537, startPoint y: 356, endPoint x: 427, endPoint y: 316, distance: 116.5
click at [537, 355] on label at bounding box center [538, 354] width 10 height 10
click at [537, 355] on input "checkbox" at bounding box center [537, 354] width 8 height 8
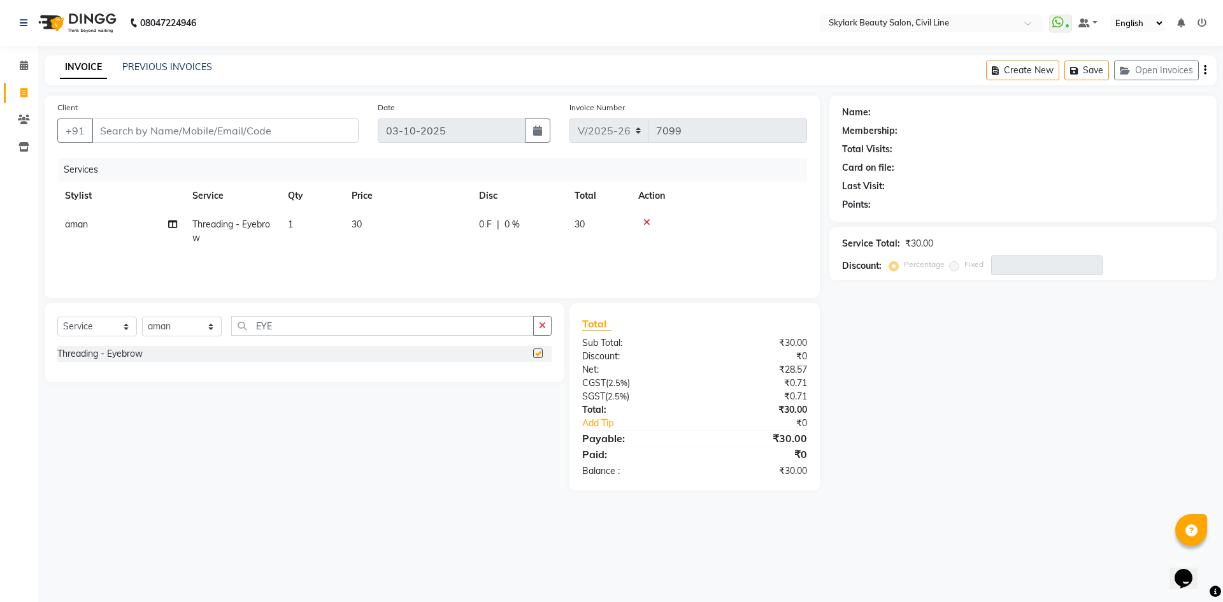
checkbox input "false"
click at [246, 127] on input "Client" at bounding box center [225, 131] width 267 height 24
type input "9"
type input "0"
type input "9"
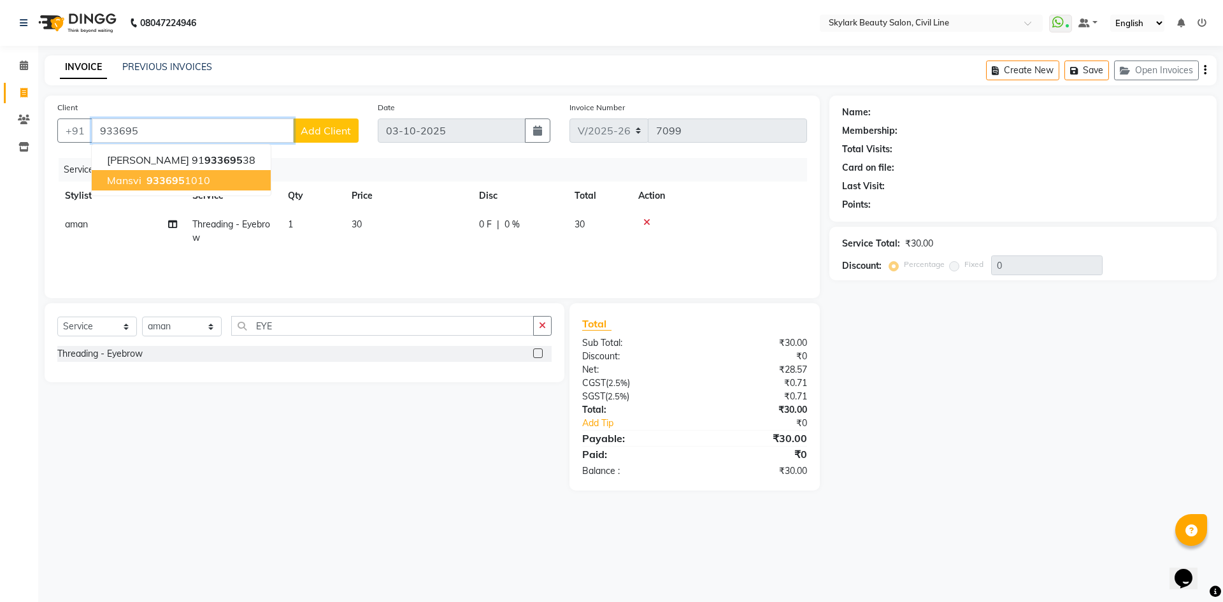
click at [136, 177] on span "mansvi" at bounding box center [124, 180] width 34 height 13
type input "9336951010"
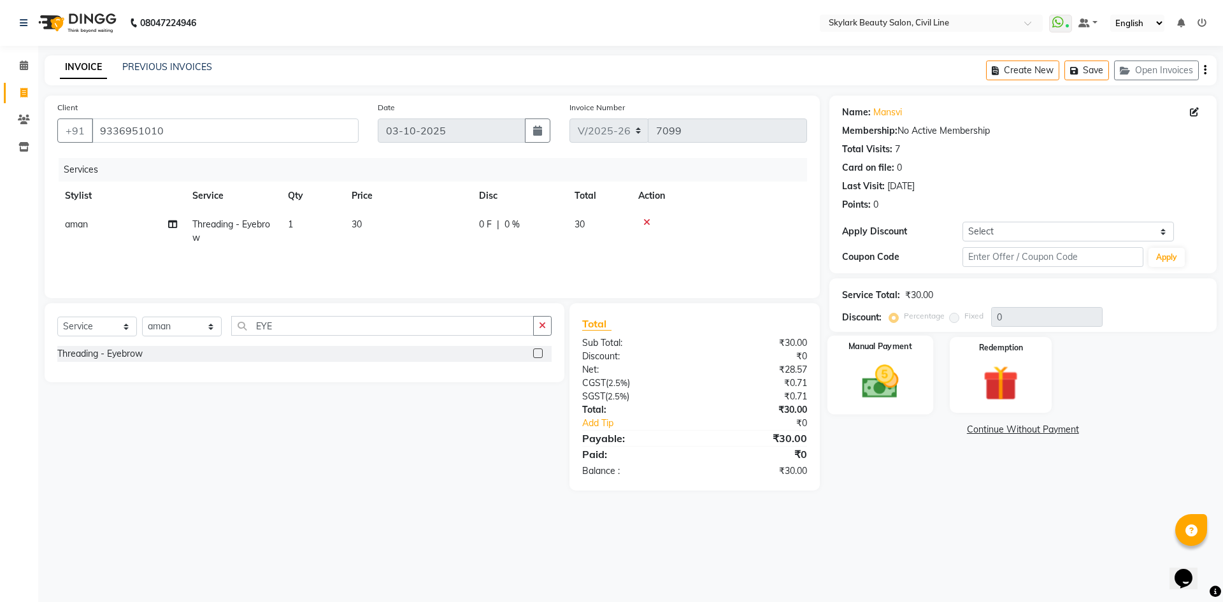
click at [904, 367] on img at bounding box center [880, 382] width 59 height 42
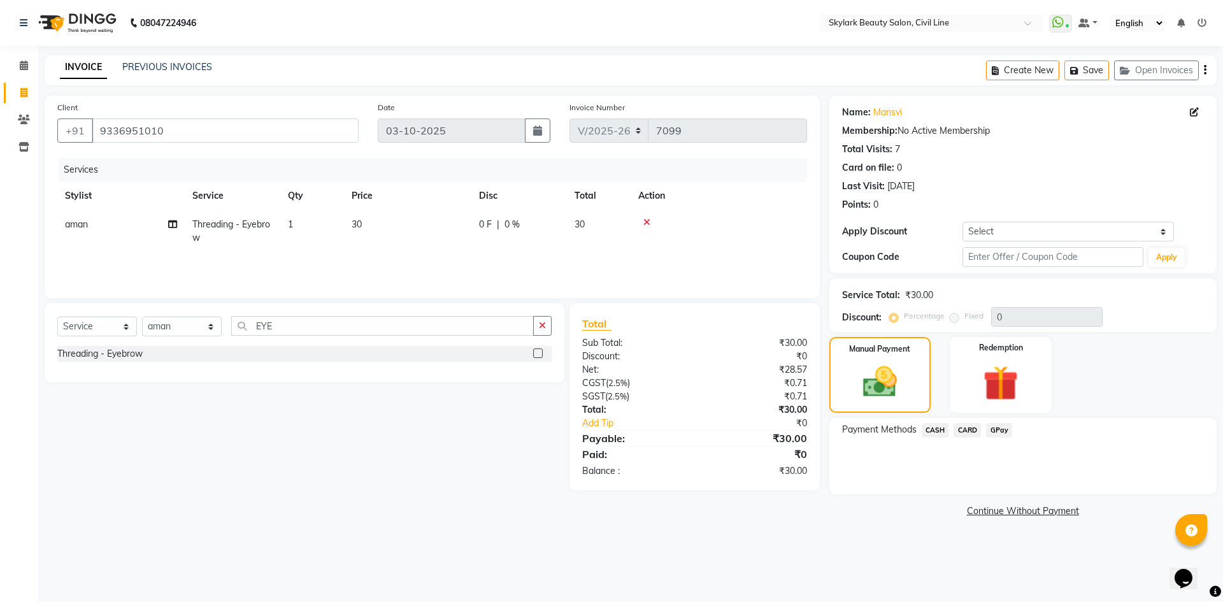
click at [929, 430] on span "CASH" at bounding box center [935, 430] width 27 height 15
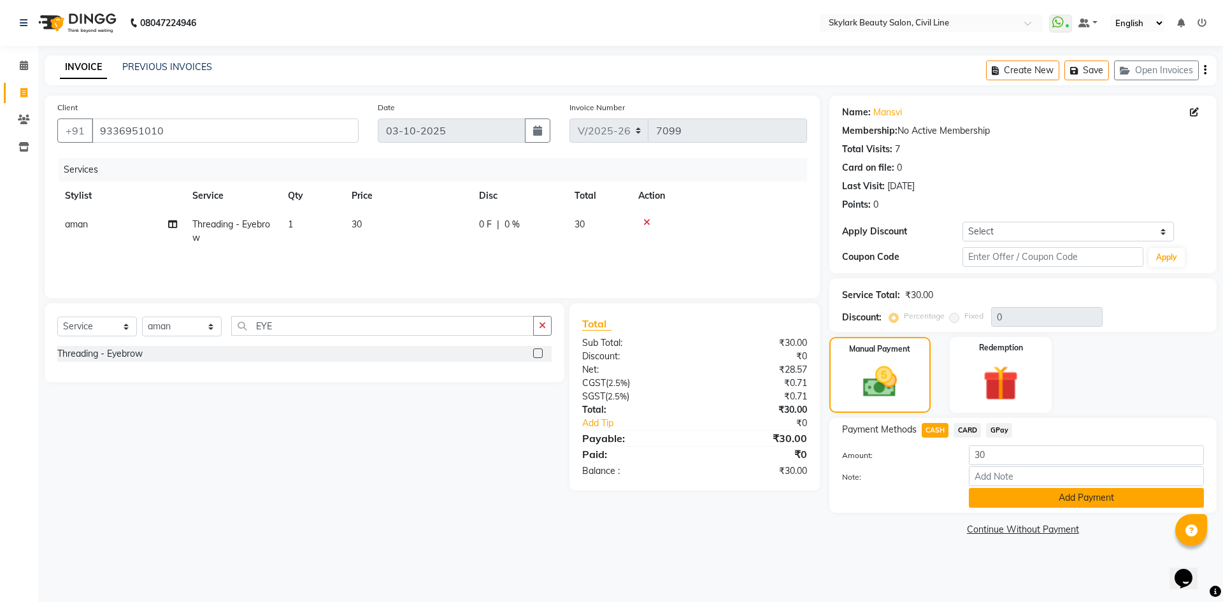
click at [1094, 499] on button "Add Payment" at bounding box center [1086, 498] width 235 height 20
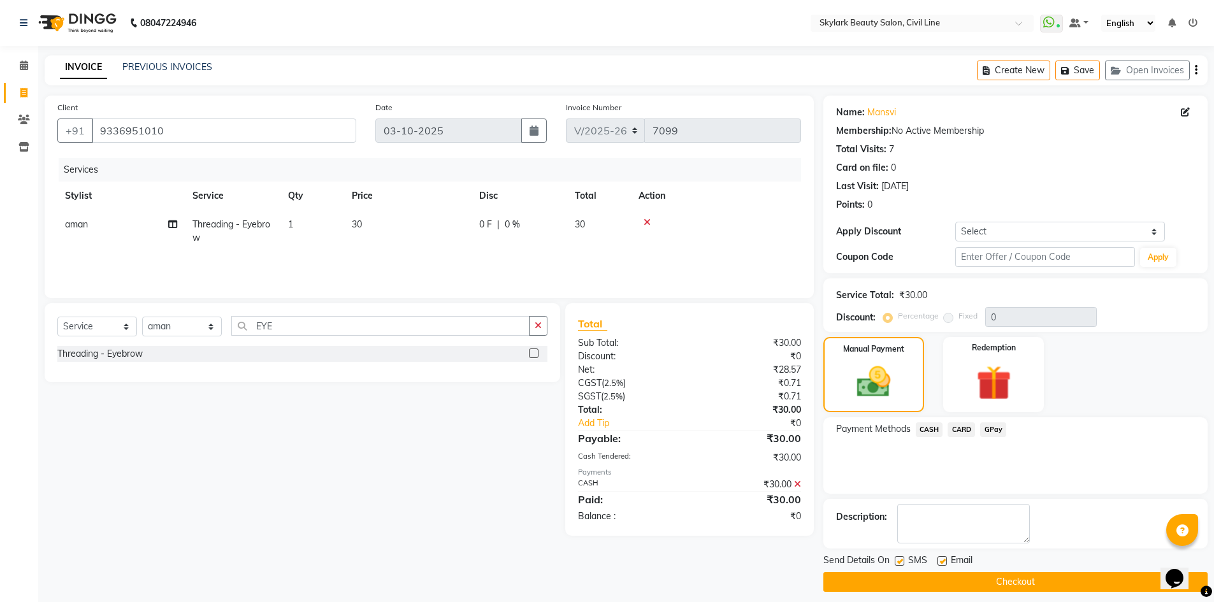
click at [1064, 589] on button "Checkout" at bounding box center [1015, 582] width 384 height 20
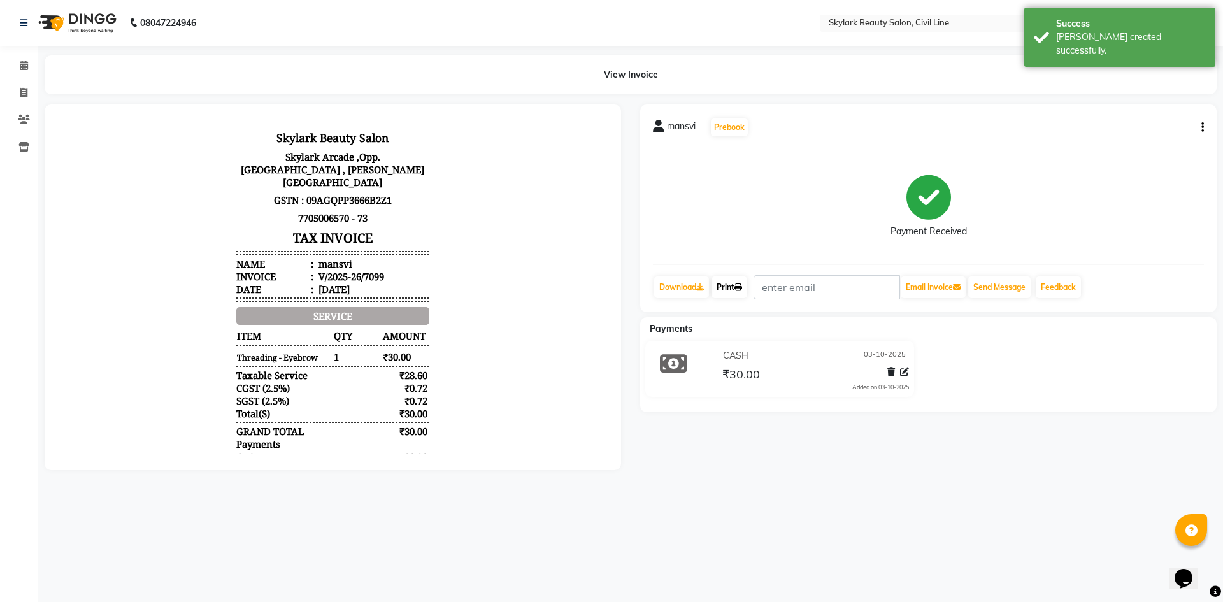
click at [732, 287] on link "Print" at bounding box center [730, 288] width 36 height 22
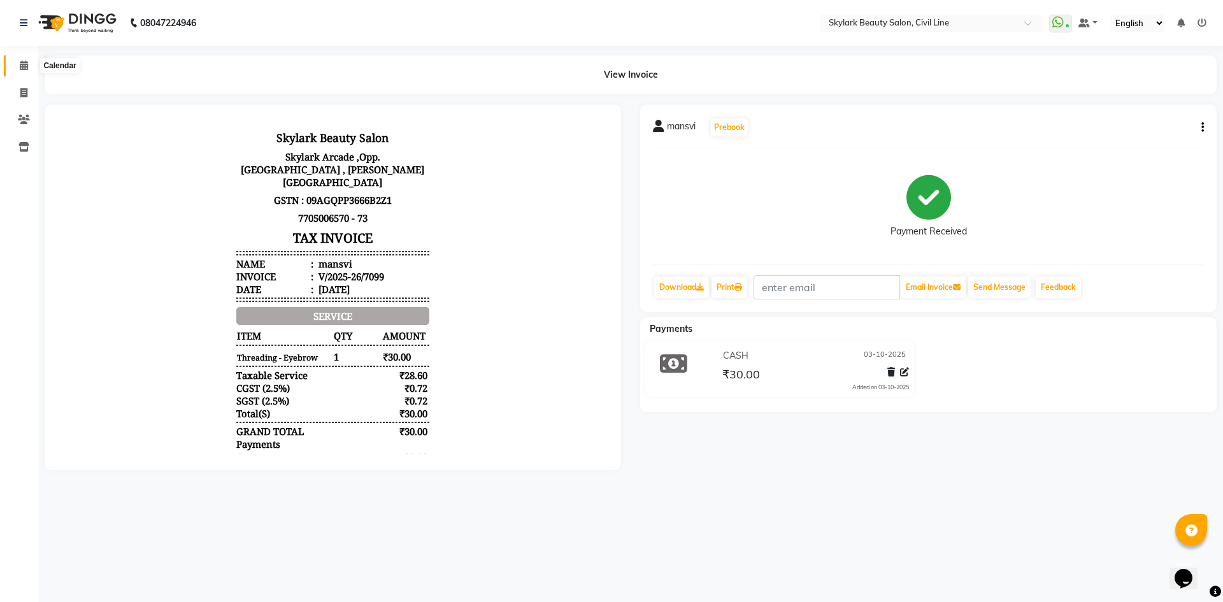
click at [29, 61] on span at bounding box center [24, 66] width 22 height 15
